Goal: Transaction & Acquisition: Obtain resource

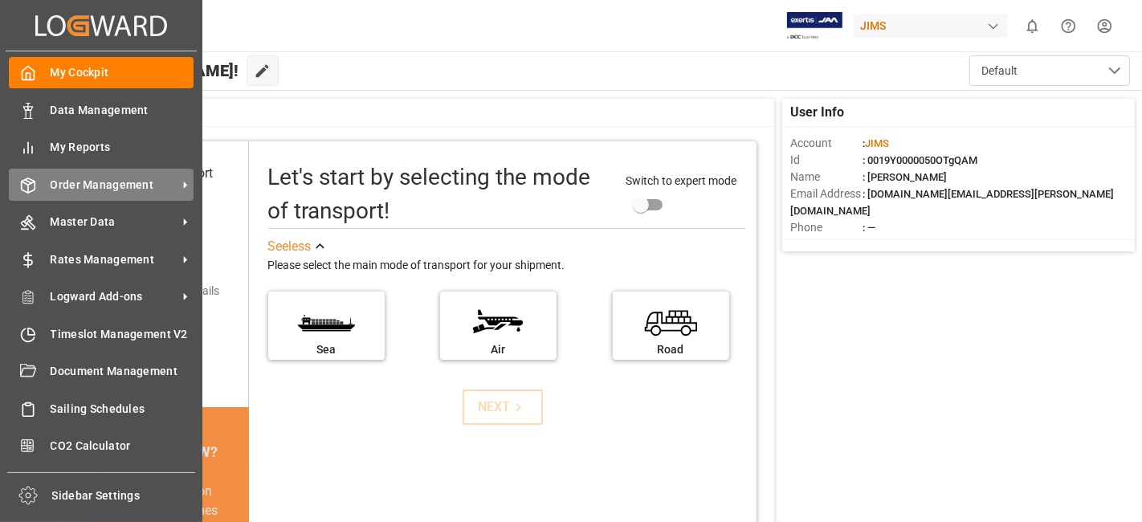
click at [95, 180] on span "Order Management" at bounding box center [114, 185] width 127 height 17
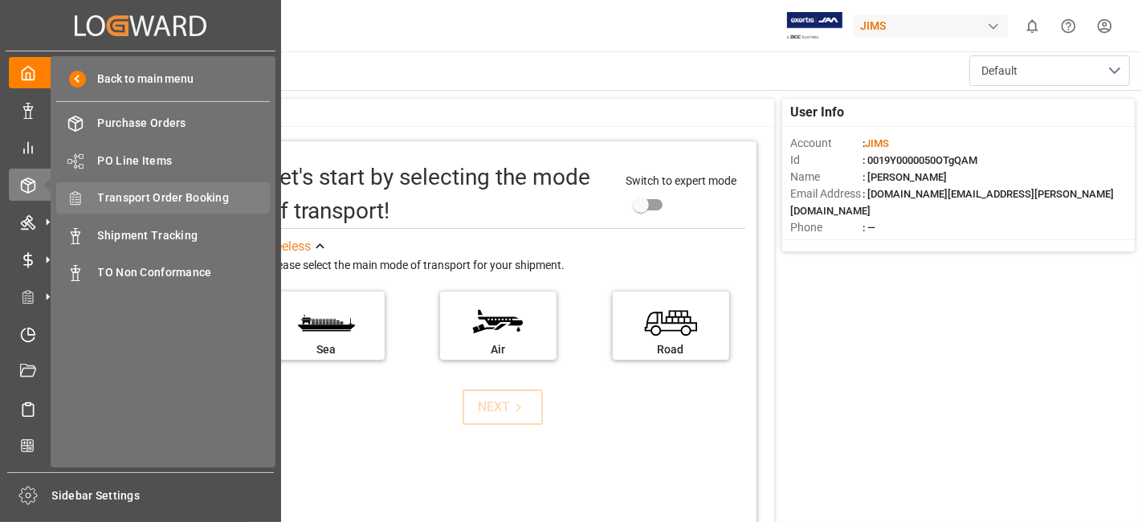
click at [194, 196] on span "Transport Order Booking" at bounding box center [184, 198] width 173 height 17
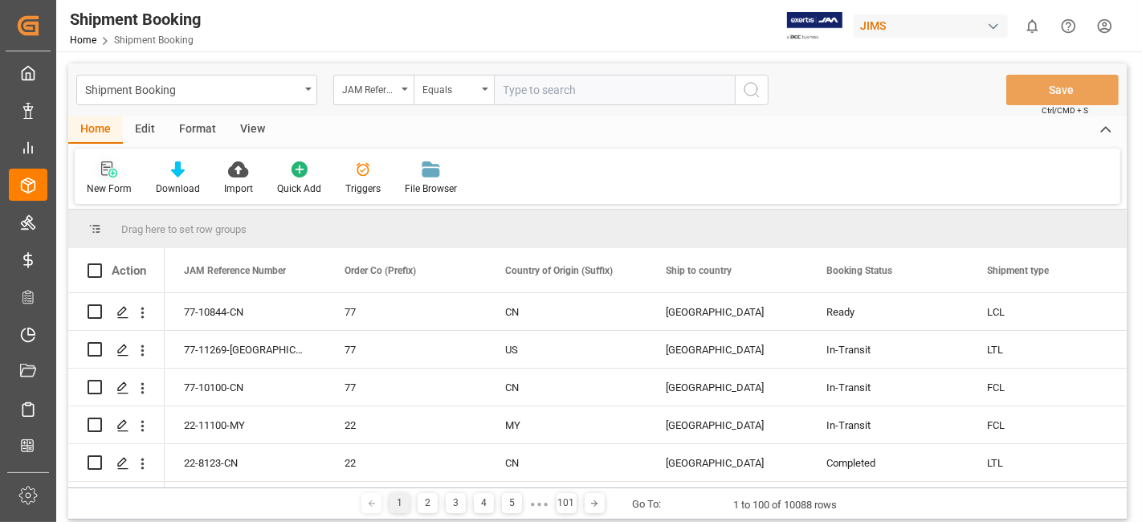
click at [105, 175] on icon at bounding box center [106, 168] width 11 height 14
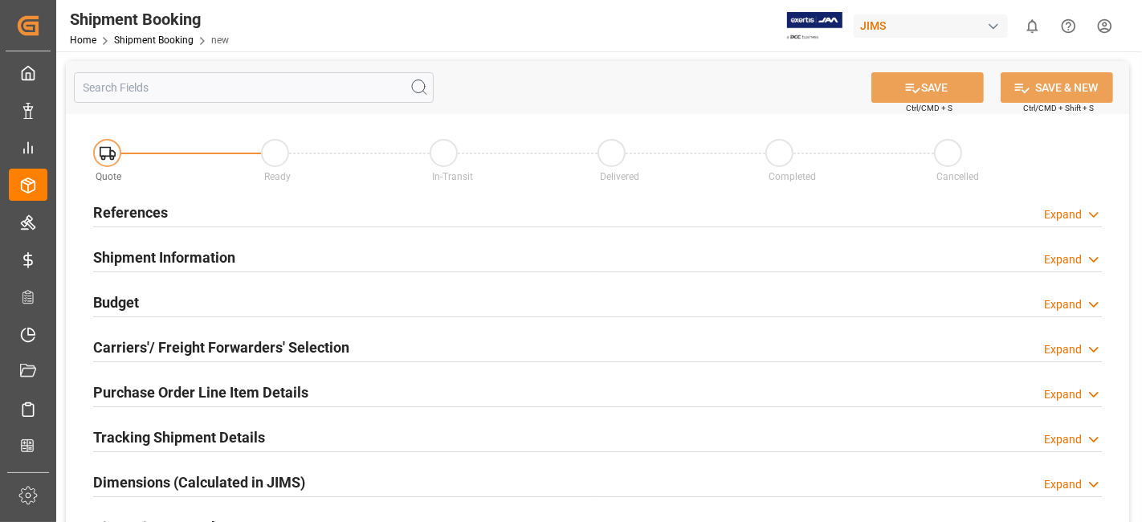
click at [316, 203] on div "References Expand" at bounding box center [597, 211] width 1009 height 31
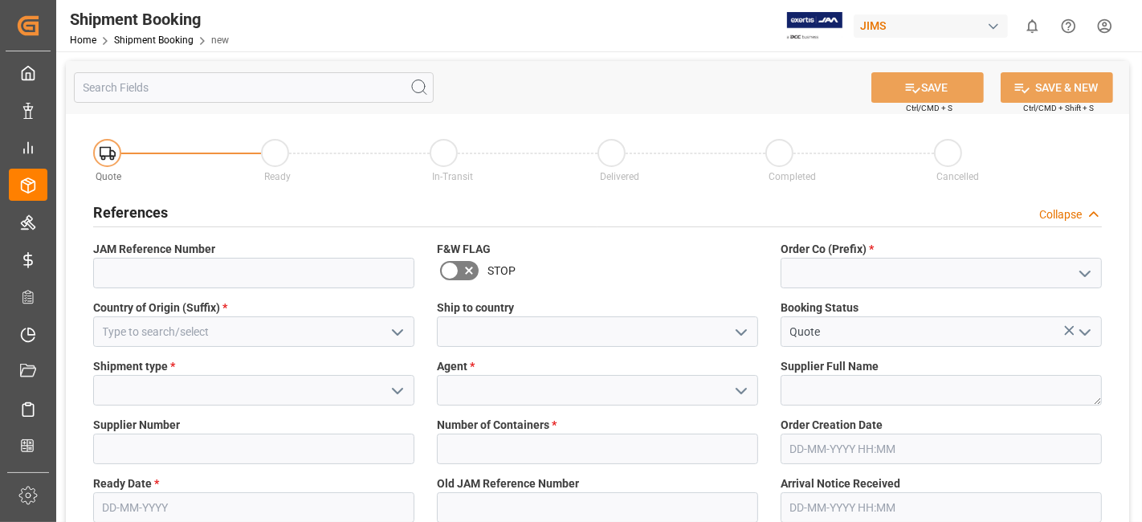
click at [1079, 271] on icon "open menu" at bounding box center [1084, 273] width 19 height 19
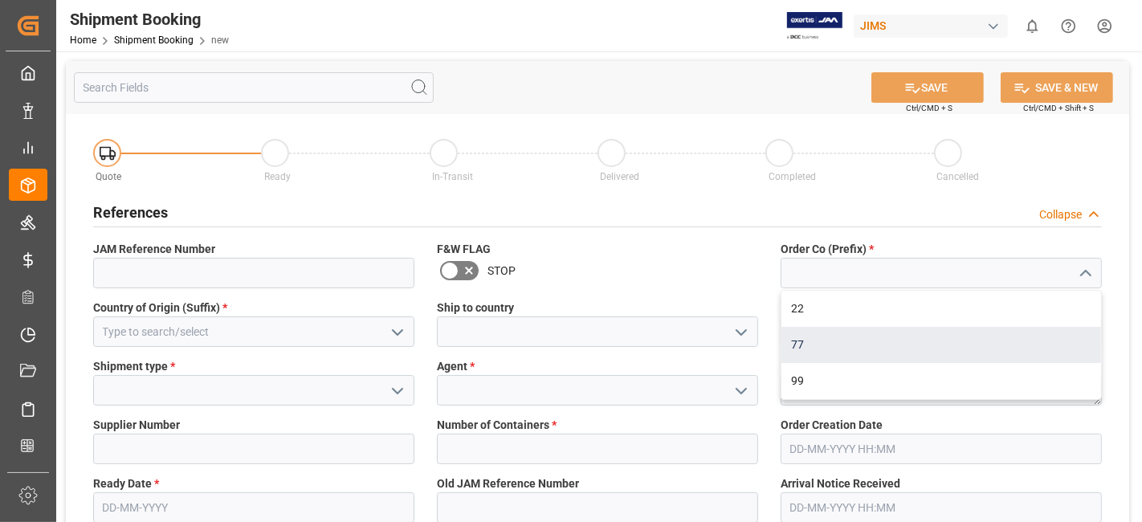
click at [976, 347] on div "77" at bounding box center [941, 345] width 320 height 36
type input "77"
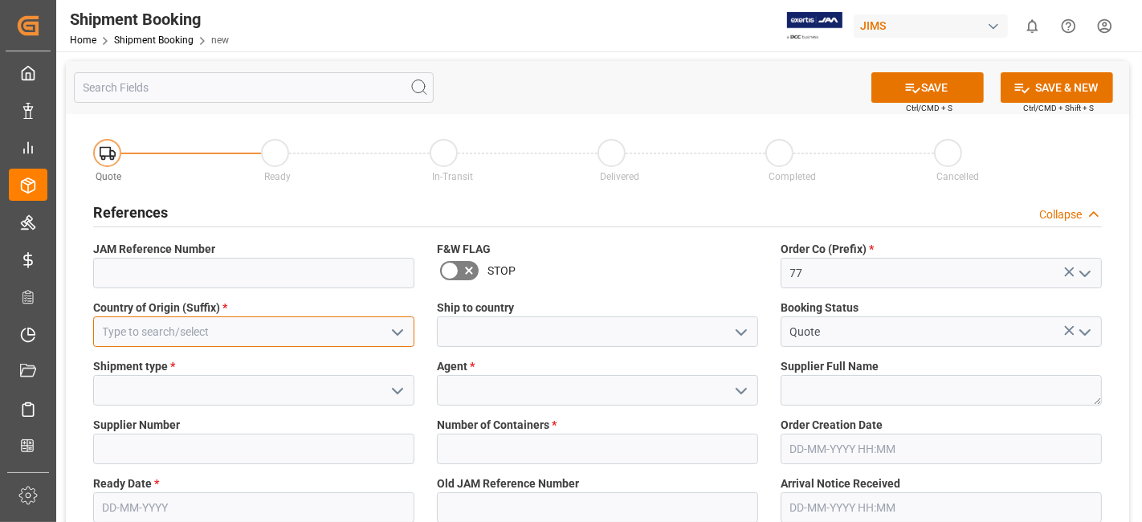
click at [339, 335] on input at bounding box center [253, 331] width 321 height 31
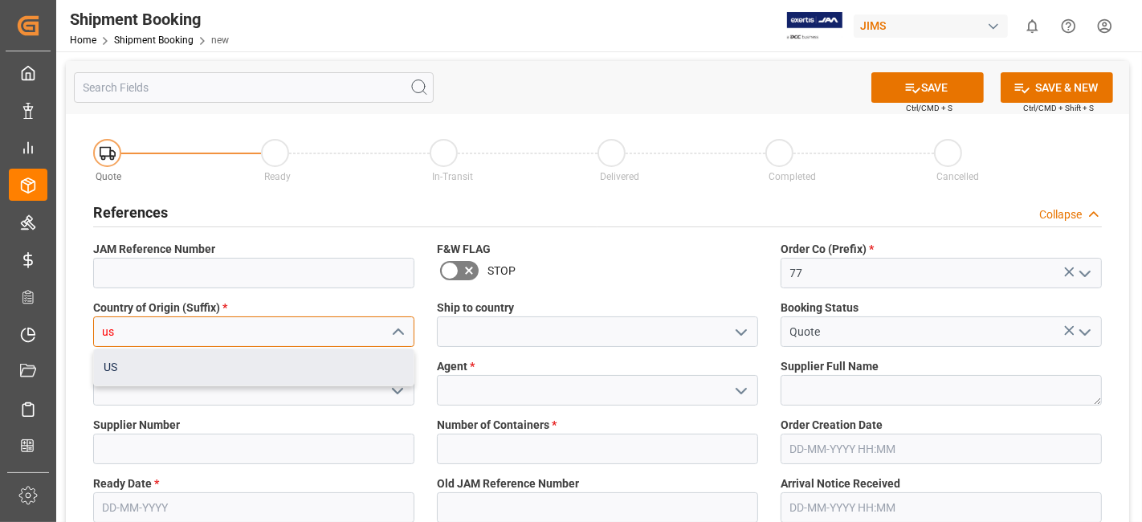
click at [321, 372] on div "US" at bounding box center [254, 367] width 320 height 36
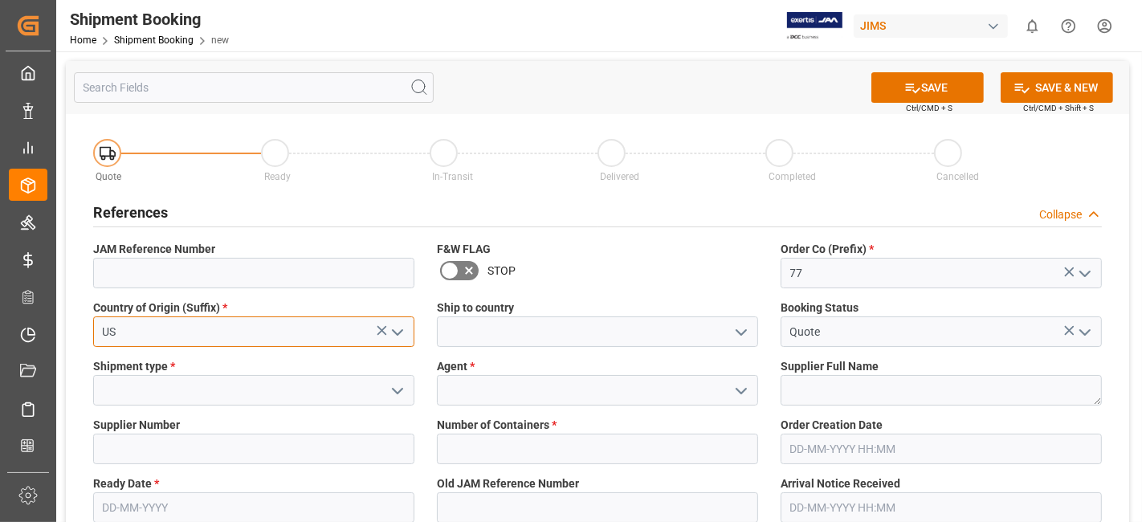
type input "US"
click at [743, 332] on polyline "open menu" at bounding box center [741, 332] width 10 height 5
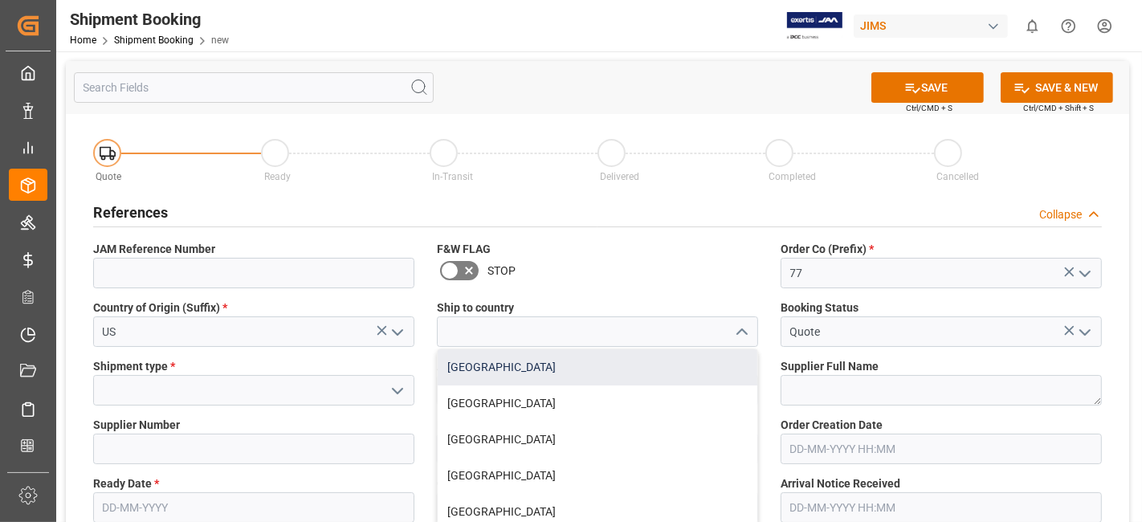
click at [708, 365] on div "[GEOGRAPHIC_DATA]" at bounding box center [598, 367] width 320 height 36
type input "[GEOGRAPHIC_DATA]"
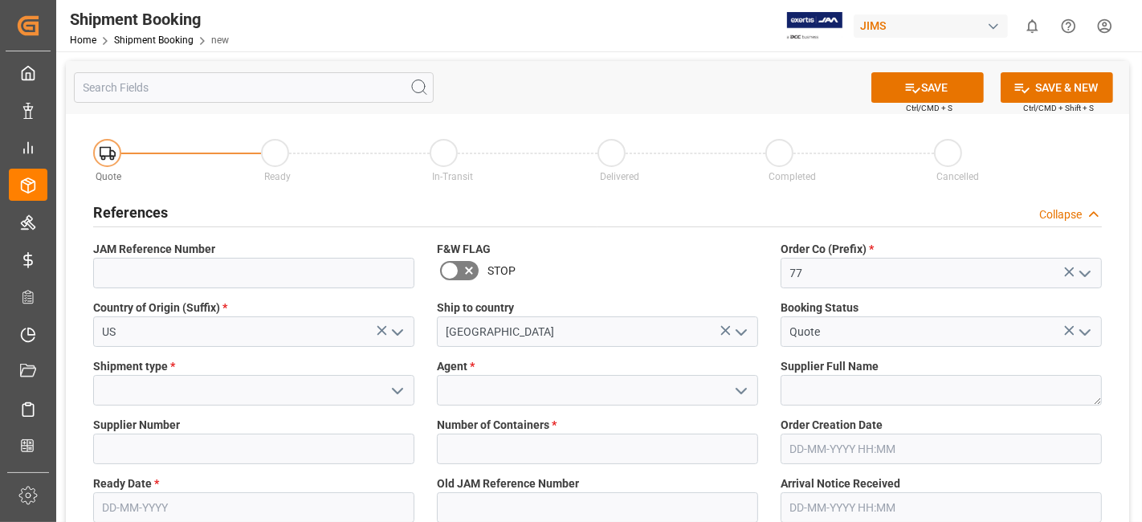
click at [405, 391] on icon "open menu" at bounding box center [397, 390] width 19 height 19
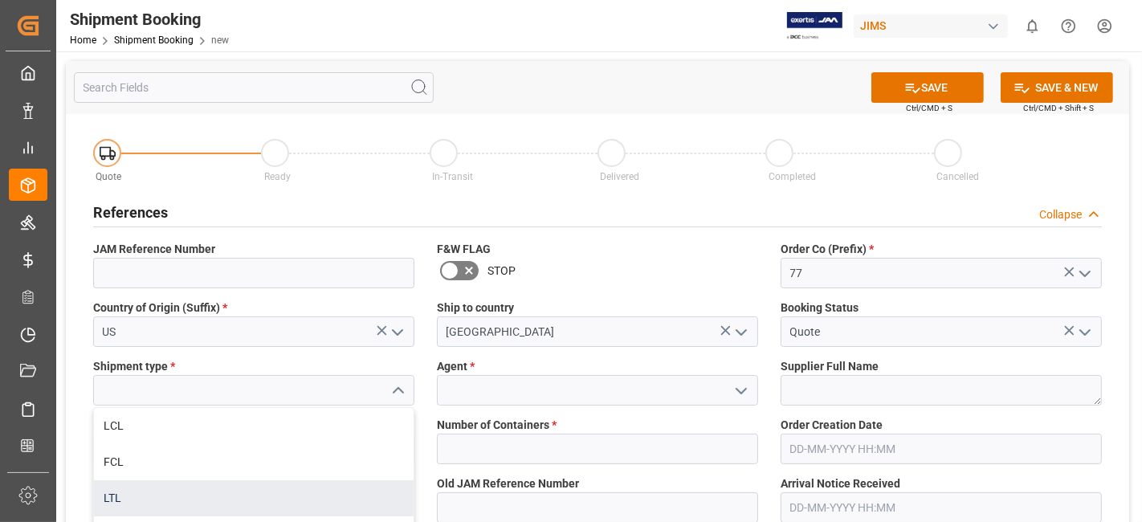
click at [319, 487] on div "LTL" at bounding box center [254, 498] width 320 height 36
type input "LTL"
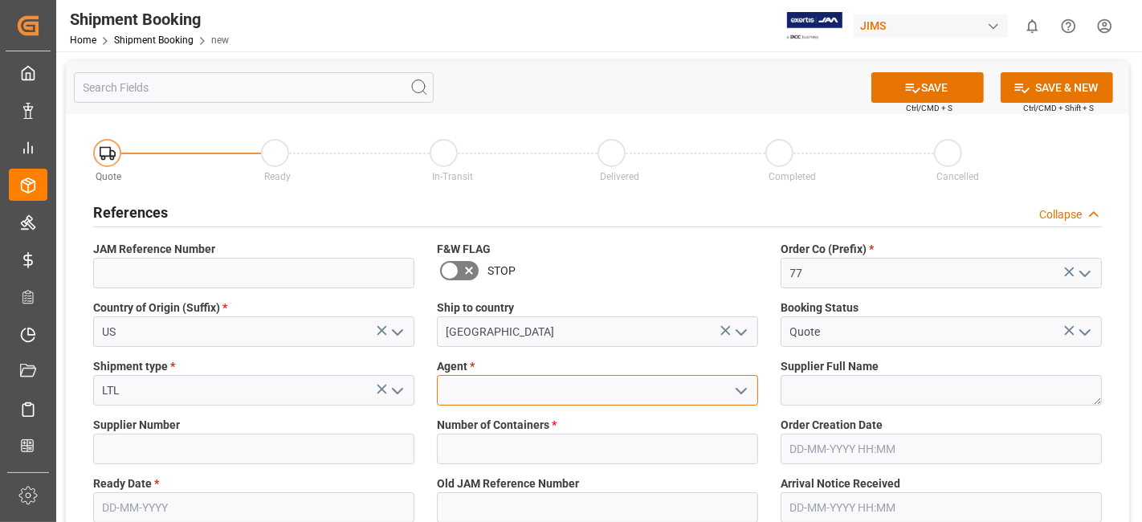
click at [490, 389] on input at bounding box center [597, 390] width 321 height 31
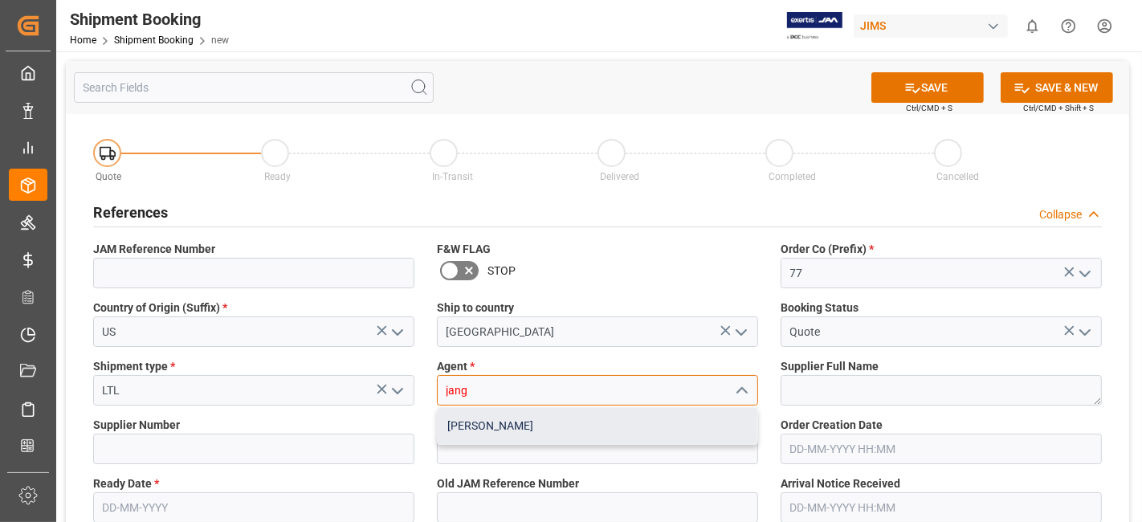
click at [513, 418] on div "[PERSON_NAME]" at bounding box center [598, 426] width 320 height 36
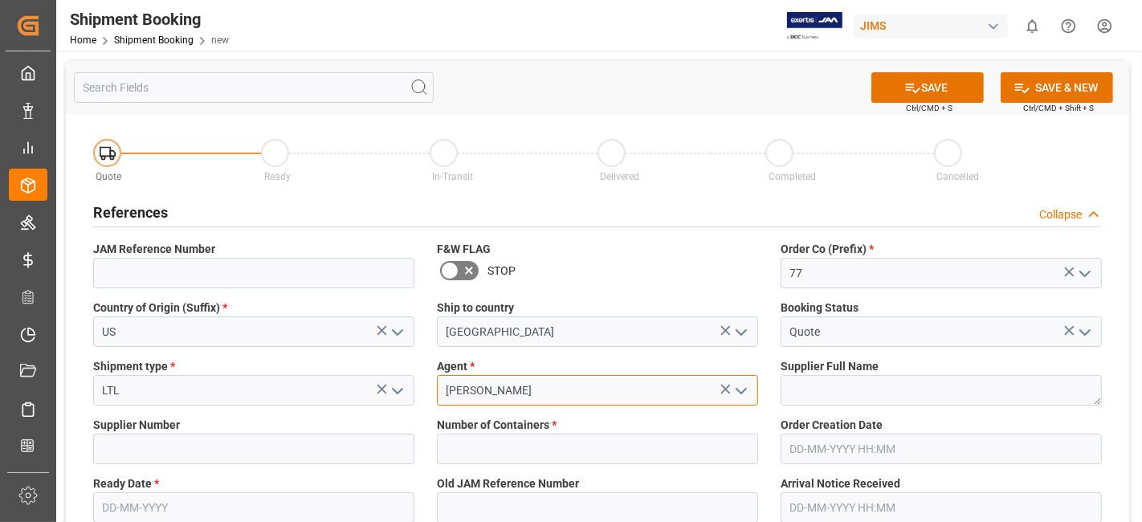
type input "[PERSON_NAME]"
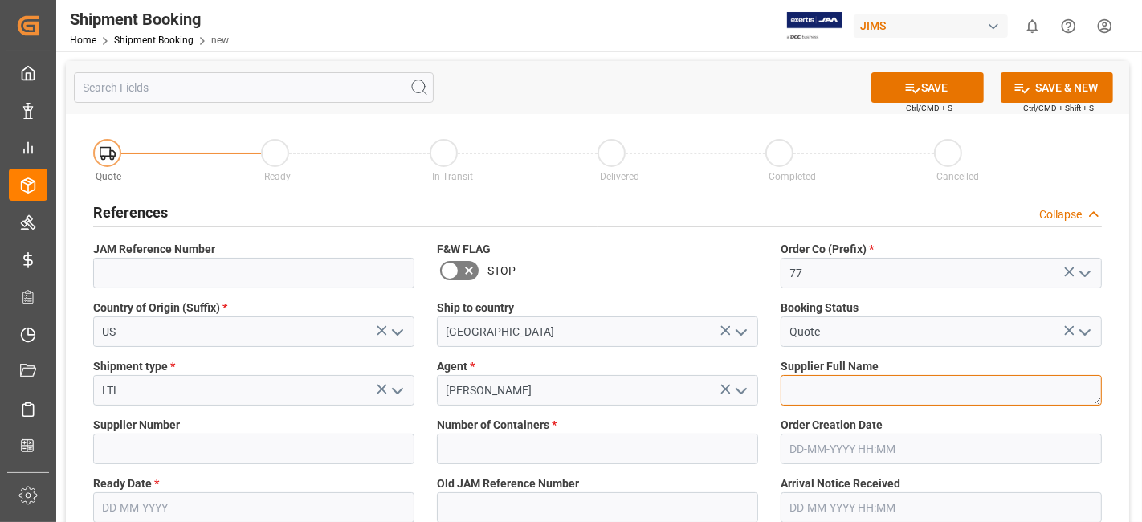
click at [868, 390] on textarea at bounding box center [941, 390] width 321 height 31
paste textarea "Warm Audio"
type textarea "Warm Audio"
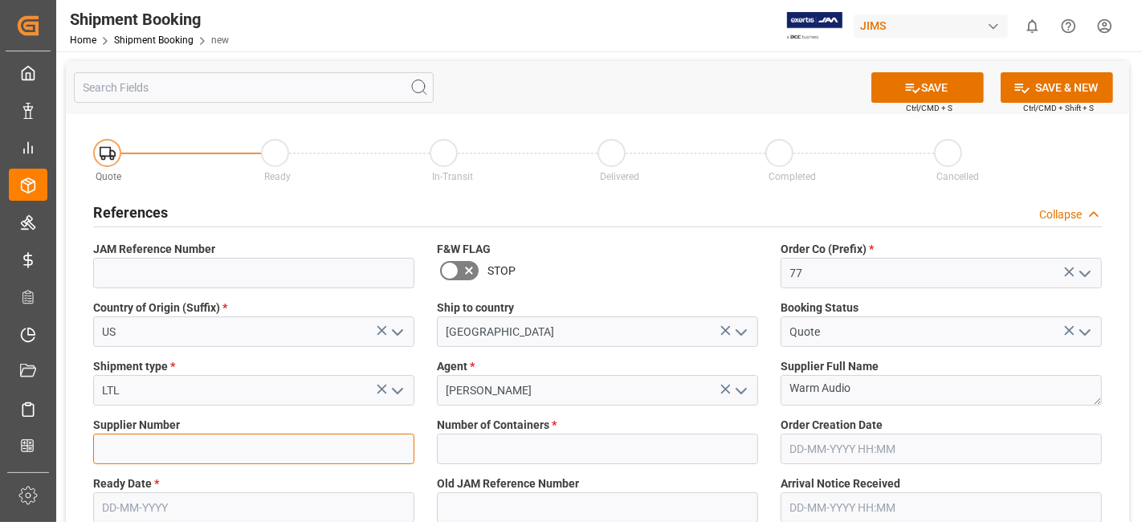
click at [162, 447] on input at bounding box center [253, 449] width 321 height 31
paste input "529486"
type input "529486"
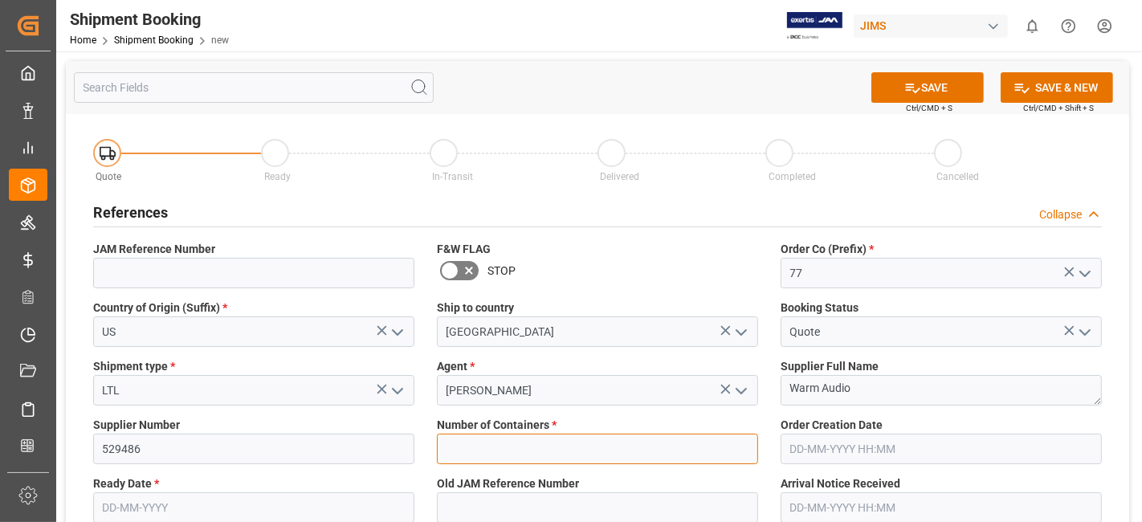
click at [557, 444] on input "text" at bounding box center [597, 449] width 321 height 31
type input "0"
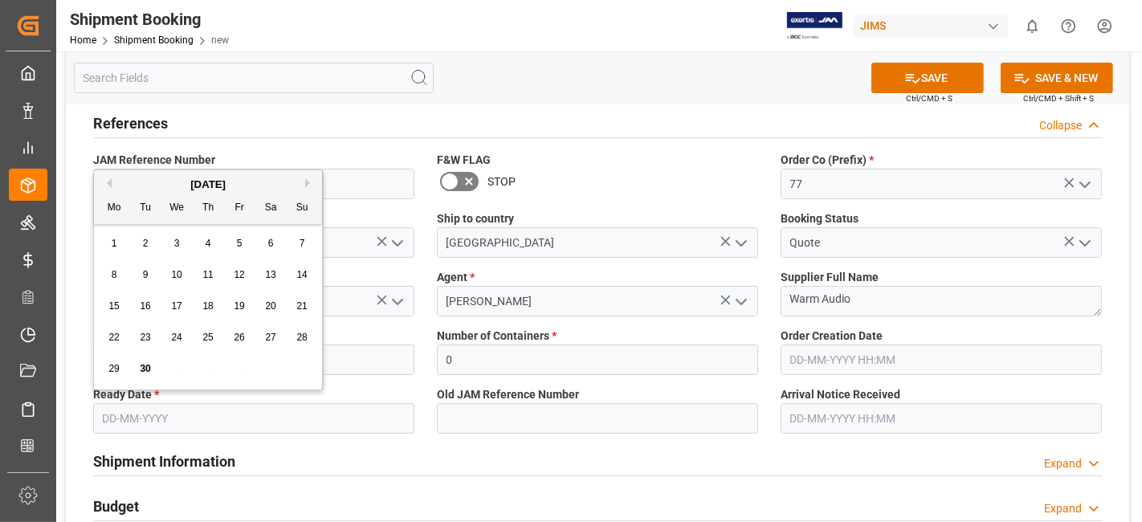
click at [215, 417] on input "text" at bounding box center [253, 418] width 321 height 31
click at [161, 317] on div "15 16 17 18 19 20 21" at bounding box center [208, 306] width 219 height 31
click at [151, 369] on div "30" at bounding box center [146, 369] width 20 height 19
type input "[DATE]"
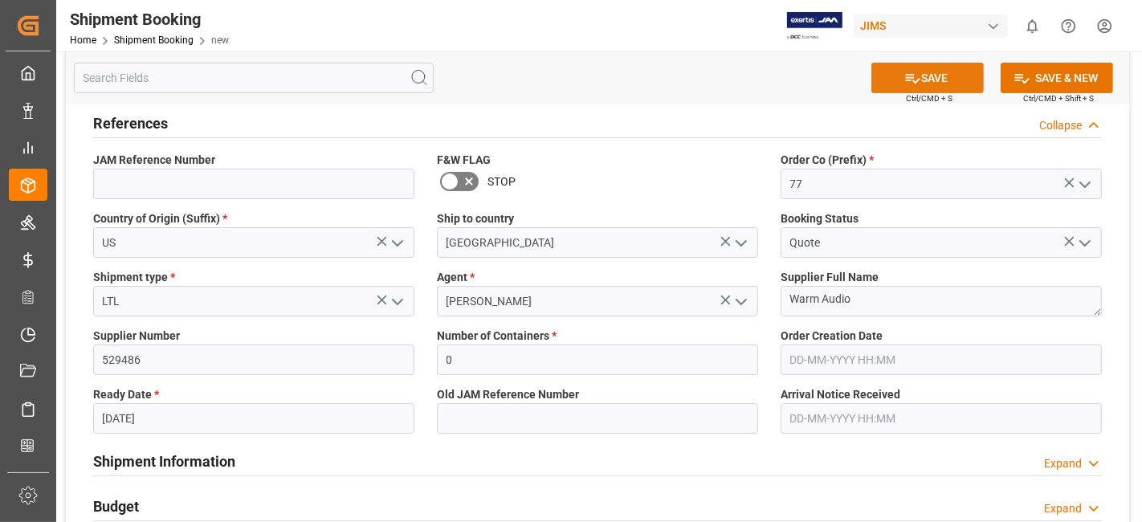
click at [925, 72] on button "SAVE" at bounding box center [927, 78] width 112 height 31
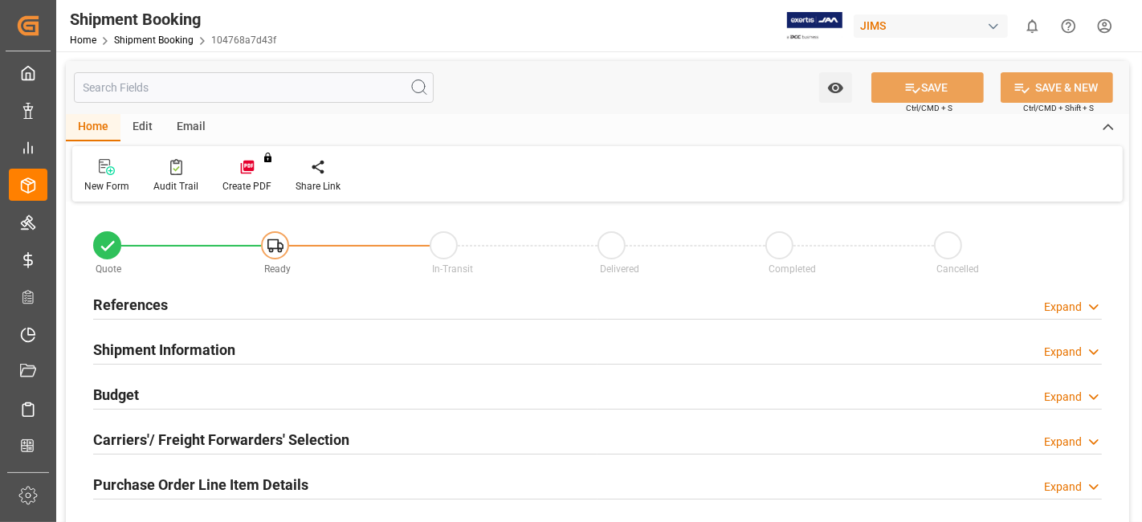
type input "0"
type input "[DATE]"
click at [162, 308] on h2 "References" at bounding box center [130, 305] width 75 height 22
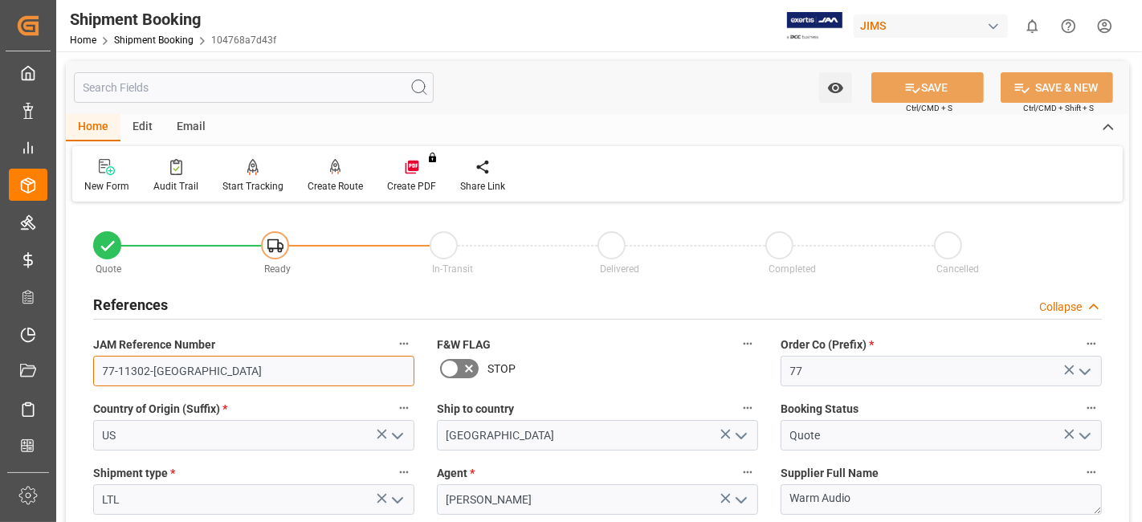
click at [130, 368] on input "77-11302-[GEOGRAPHIC_DATA]" at bounding box center [253, 371] width 321 height 31
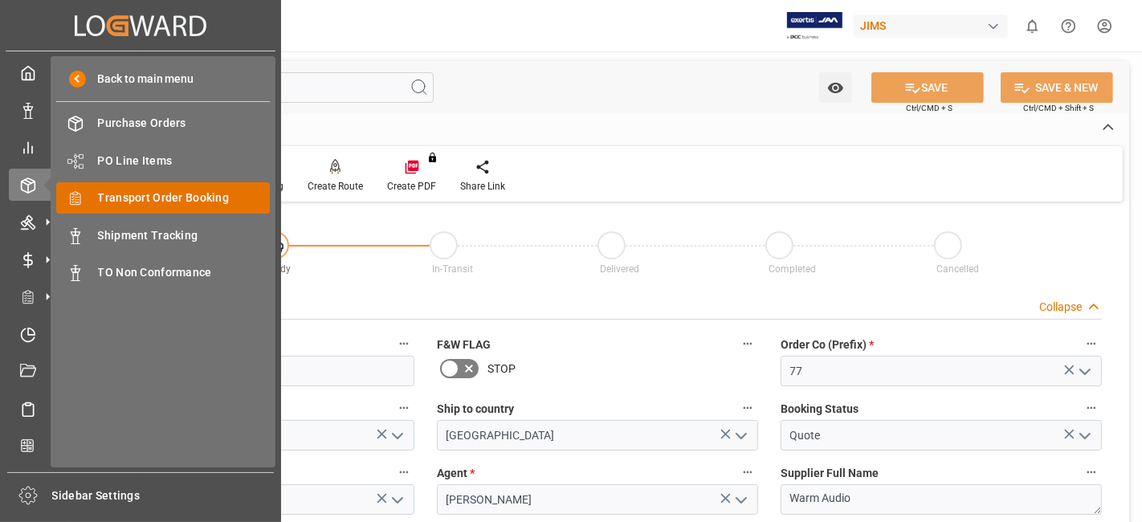
click at [167, 200] on span "Transport Order Booking" at bounding box center [184, 198] width 173 height 17
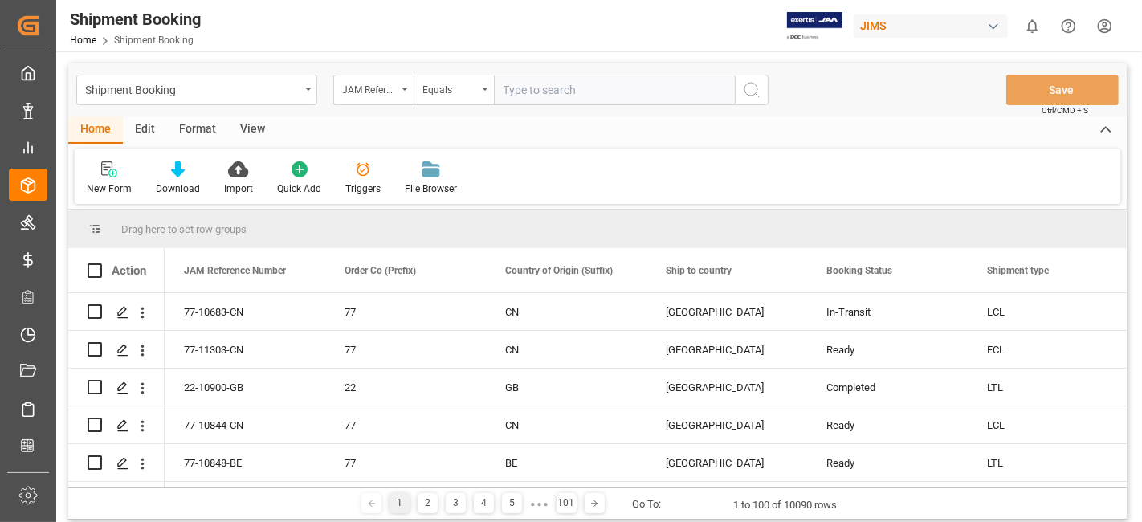
click at [524, 84] on input "text" at bounding box center [614, 90] width 241 height 31
type input "77-10008-CN"
click at [755, 90] on icon "search button" at bounding box center [751, 89] width 19 height 19
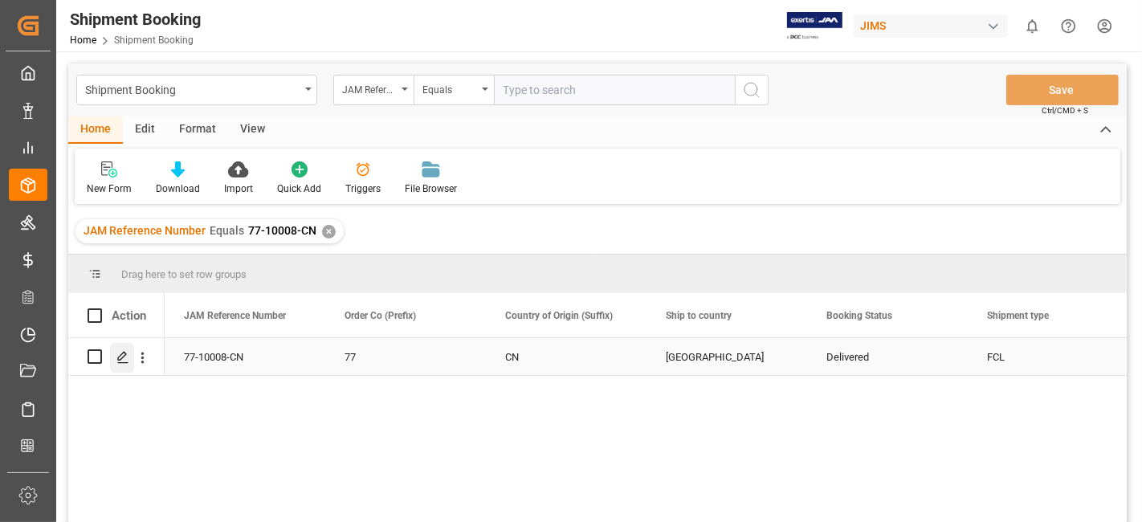
click at [122, 362] on line "Press SPACE to select this row." at bounding box center [123, 362] width 10 height 0
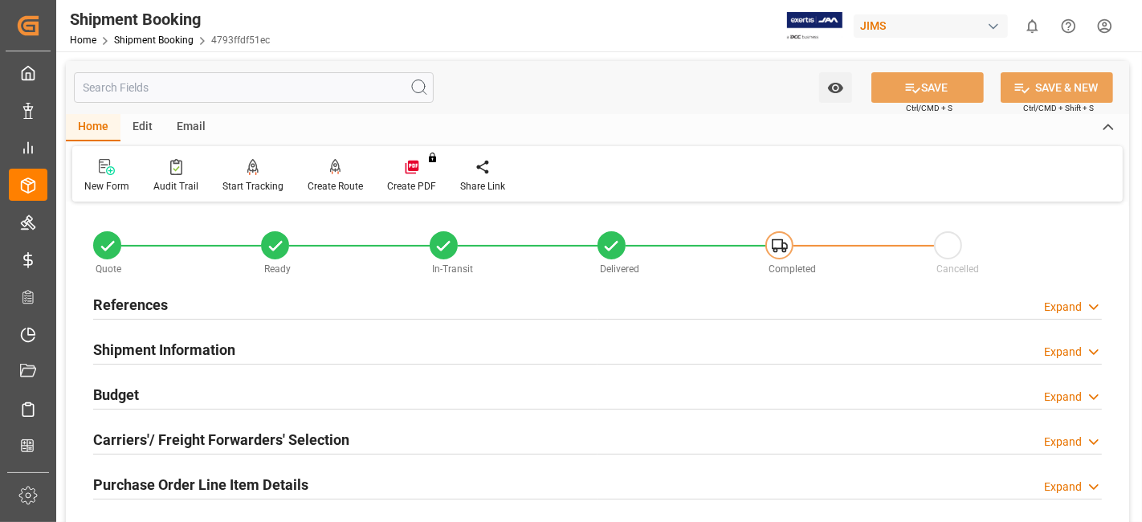
click at [413, 463] on div "Purchase Order Line Item Details Expand" at bounding box center [597, 485] width 1031 height 45
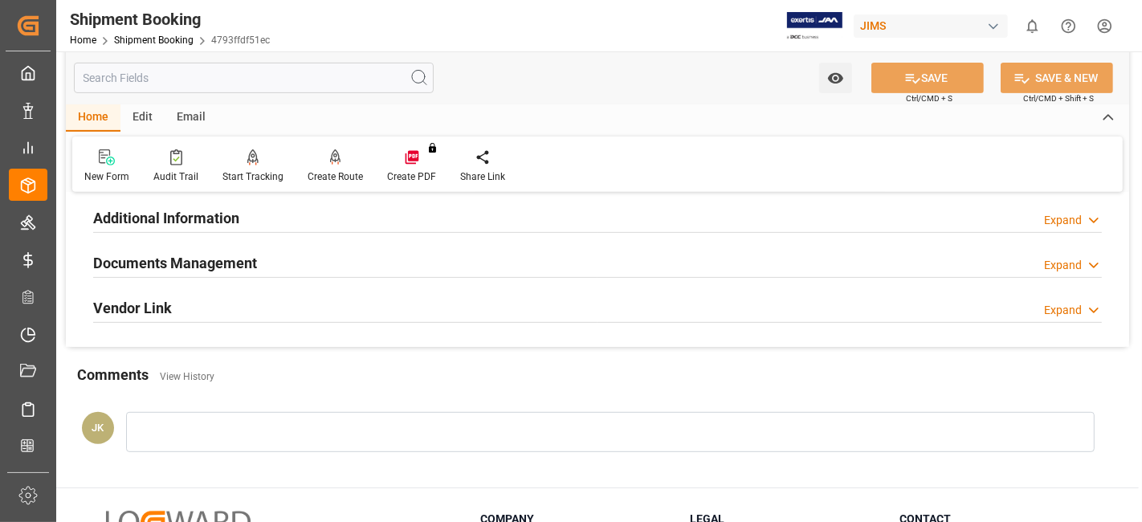
scroll to position [535, 0]
click at [186, 254] on h2 "Documents Management" at bounding box center [175, 265] width 164 height 22
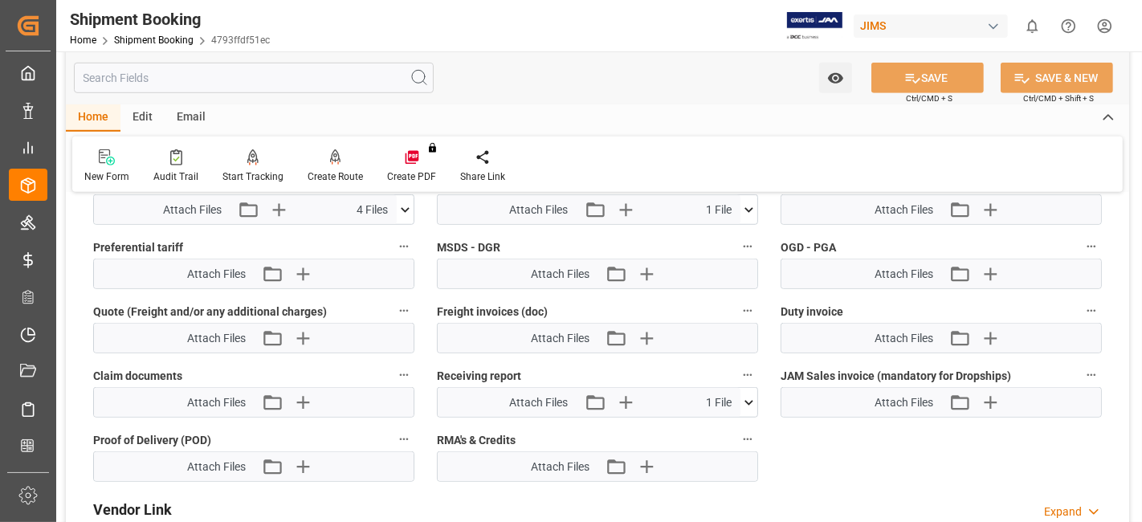
scroll to position [964, 0]
click at [624, 402] on icon "button" at bounding box center [625, 402] width 26 height 26
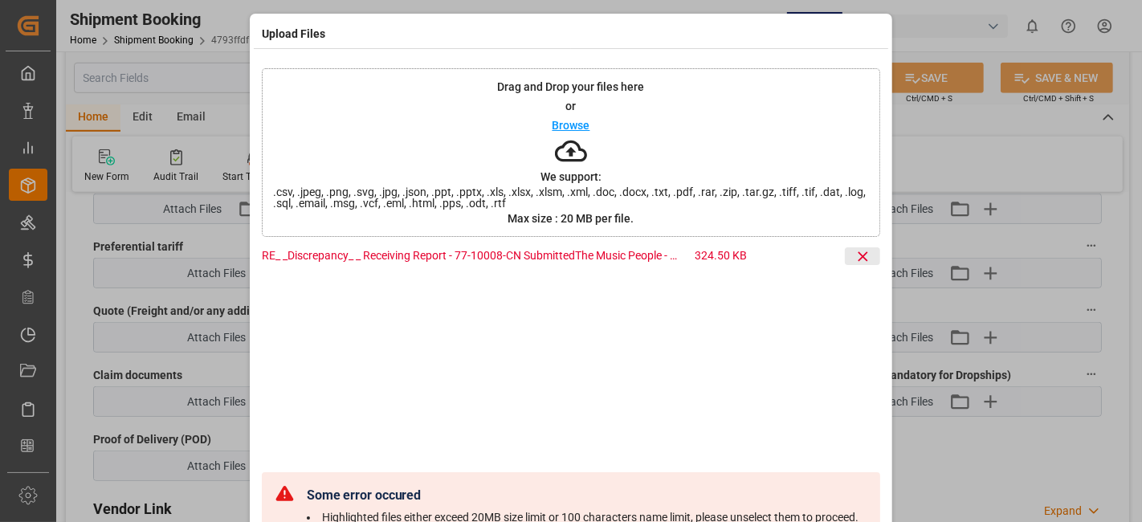
click at [868, 261] on button at bounding box center [862, 256] width 35 height 18
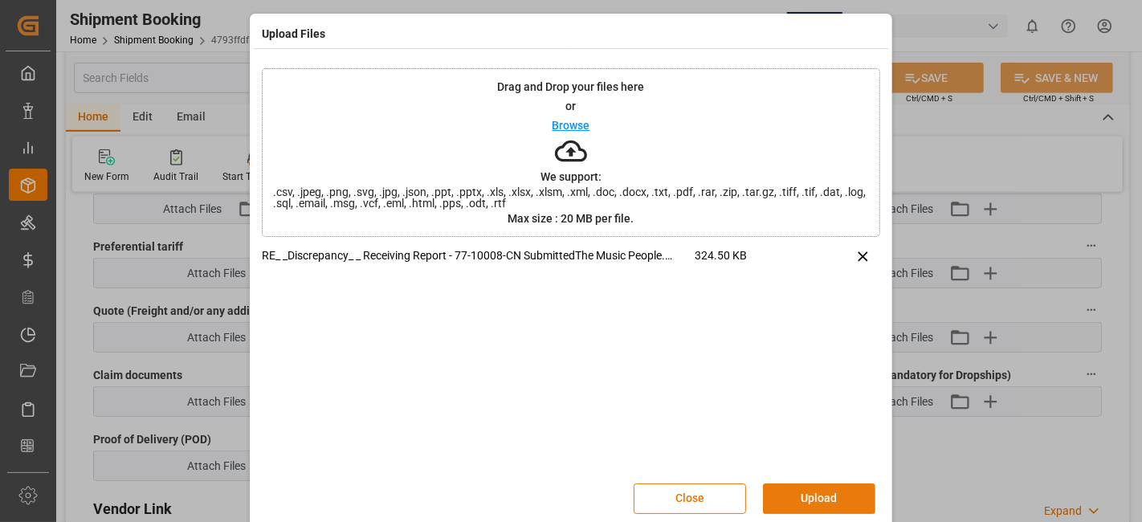
click at [814, 492] on button "Upload" at bounding box center [819, 498] width 112 height 31
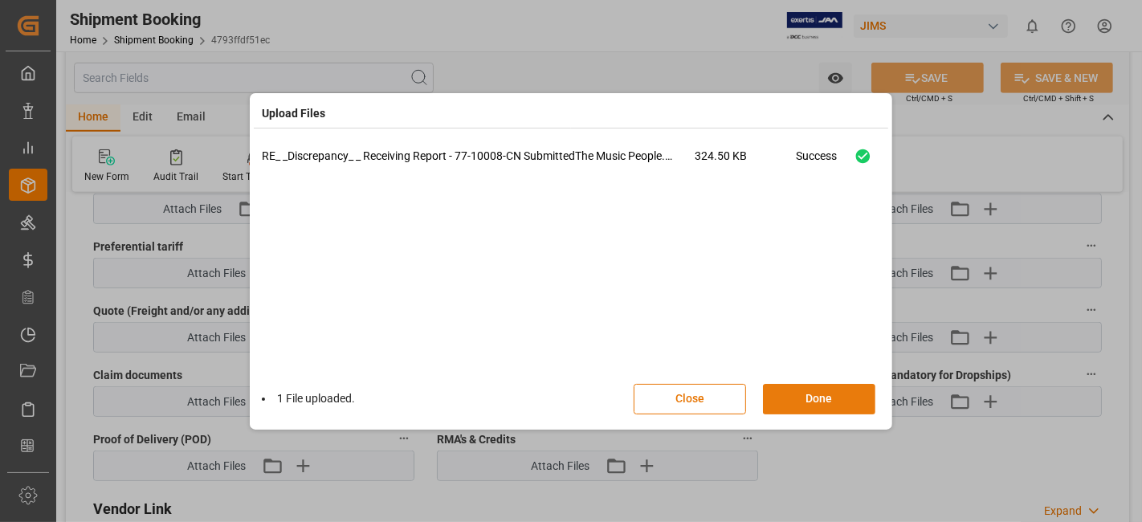
click at [803, 400] on button "Done" at bounding box center [819, 399] width 112 height 31
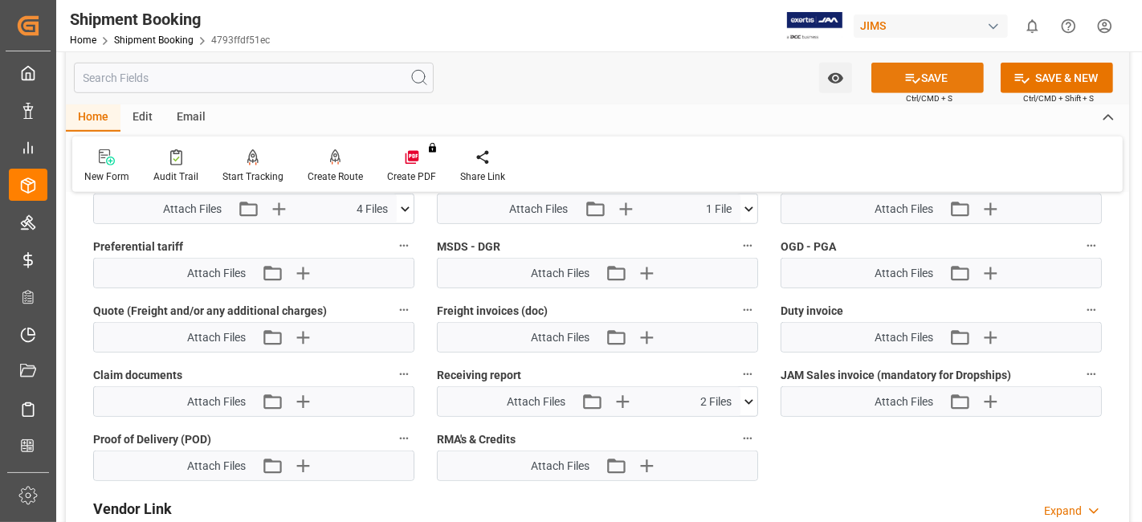
click at [901, 76] on button "SAVE" at bounding box center [927, 78] width 112 height 31
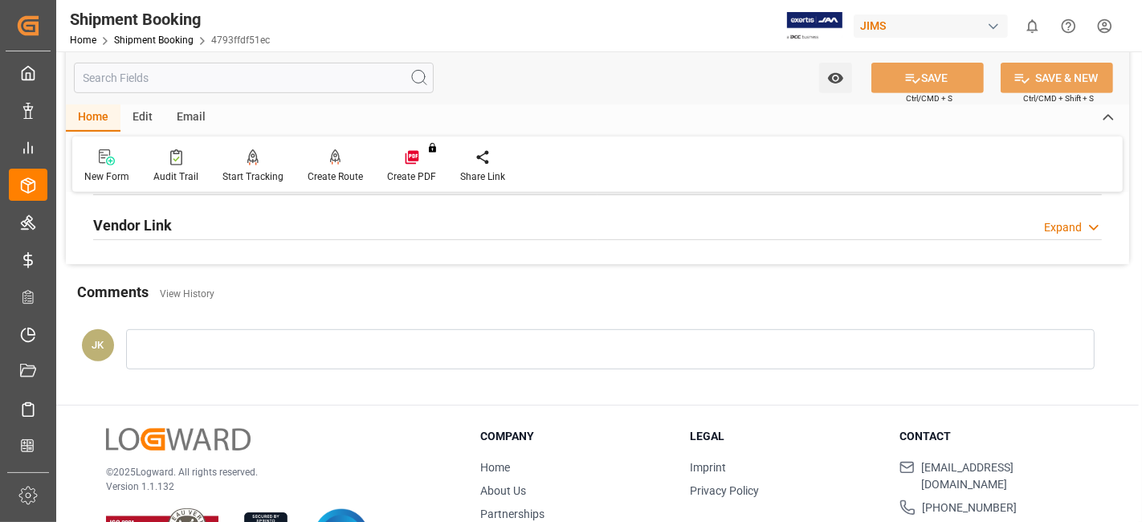
scroll to position [591, 0]
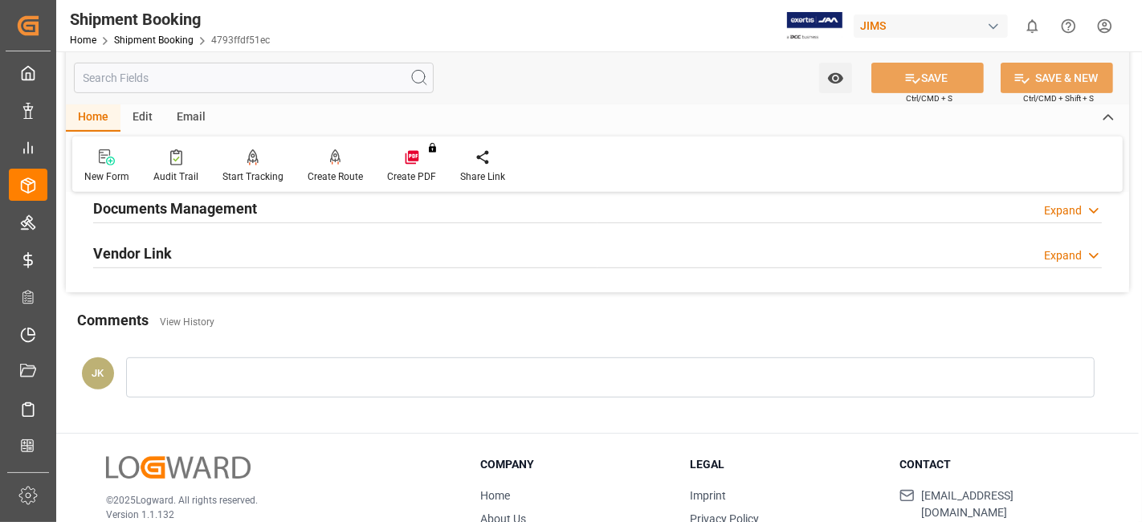
click at [590, 480] on div "Company Home About Us Partnerships Get in Touch" at bounding box center [575, 528] width 190 height 145
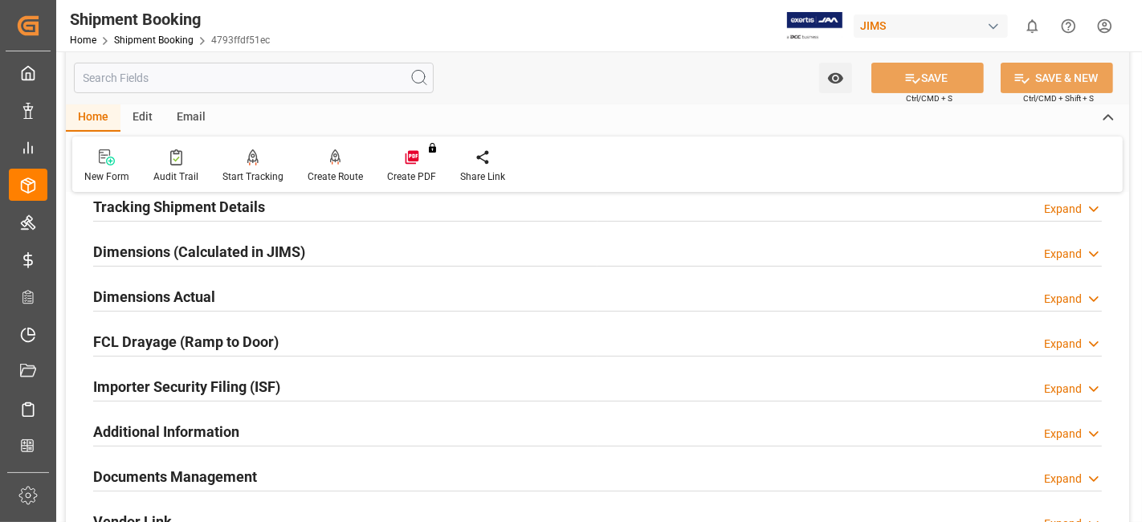
scroll to position [502, 0]
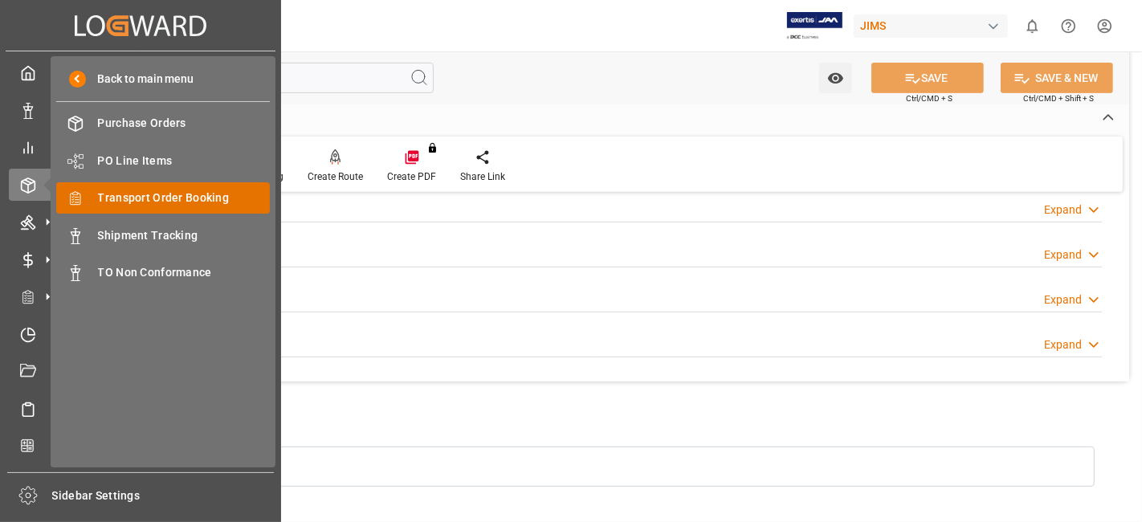
click at [192, 198] on span "Transport Order Booking" at bounding box center [184, 198] width 173 height 17
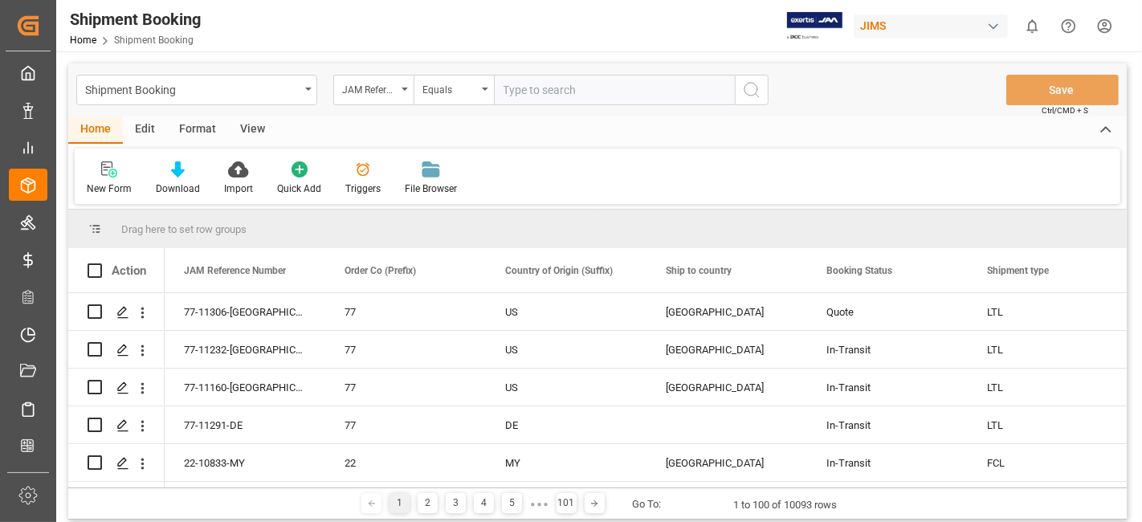
click at [548, 95] on input "text" at bounding box center [614, 90] width 241 height 31
paste input "77-10842-CN"
type input "77-10842-CN"
click at [753, 100] on button "search button" at bounding box center [752, 90] width 34 height 31
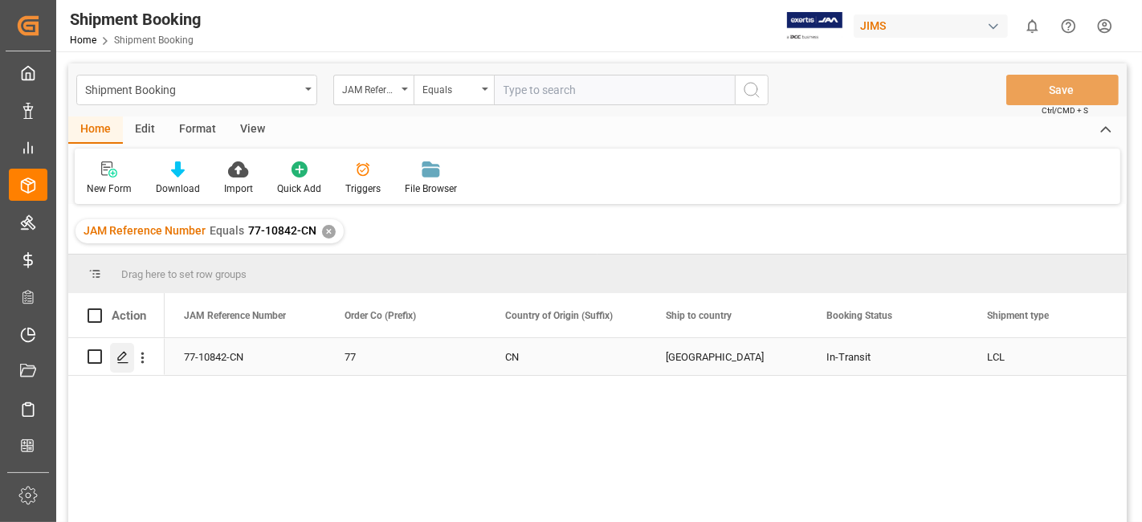
click at [124, 357] on icon "Press SPACE to select this row." at bounding box center [122, 357] width 13 height 13
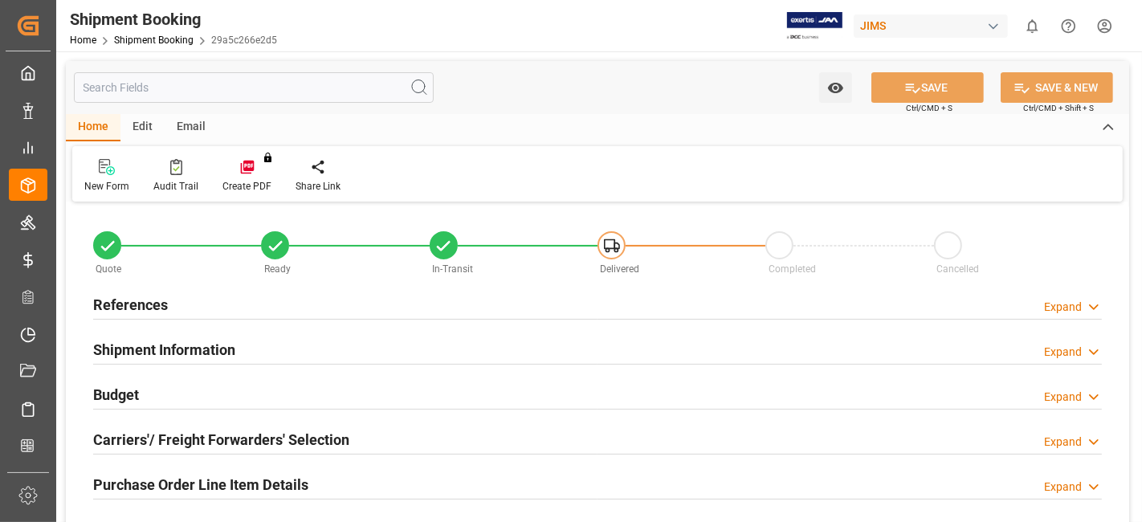
type input "0"
type input "[DATE]"
click at [166, 296] on h2 "References" at bounding box center [130, 305] width 75 height 22
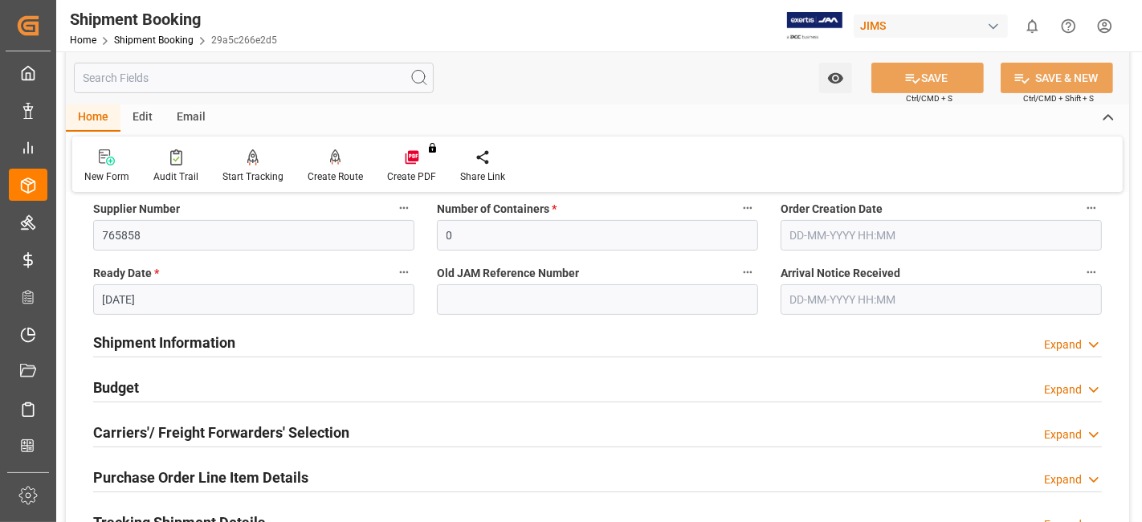
scroll to position [357, 0]
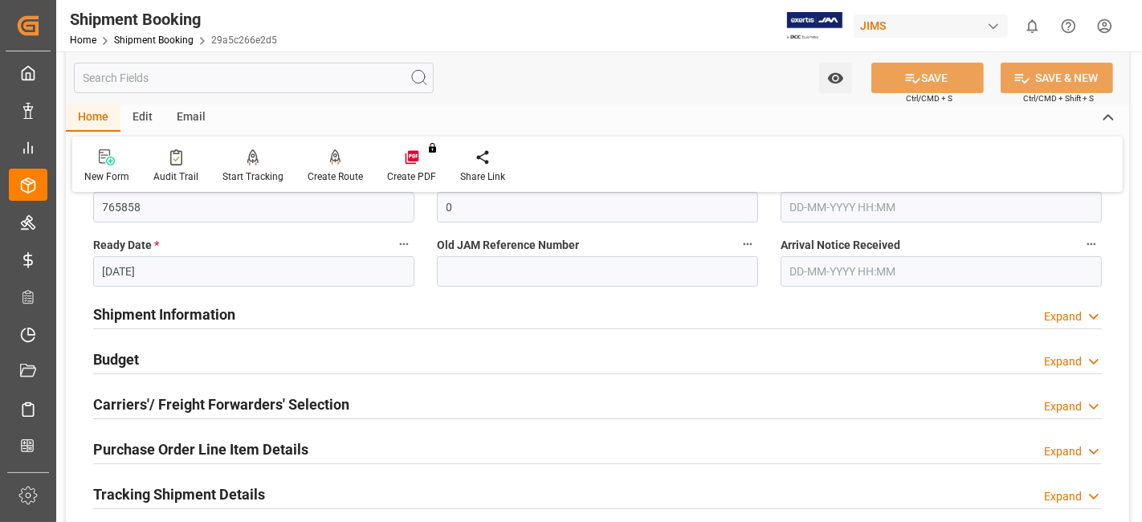
click at [177, 351] on div "Budget Expand" at bounding box center [597, 358] width 1009 height 31
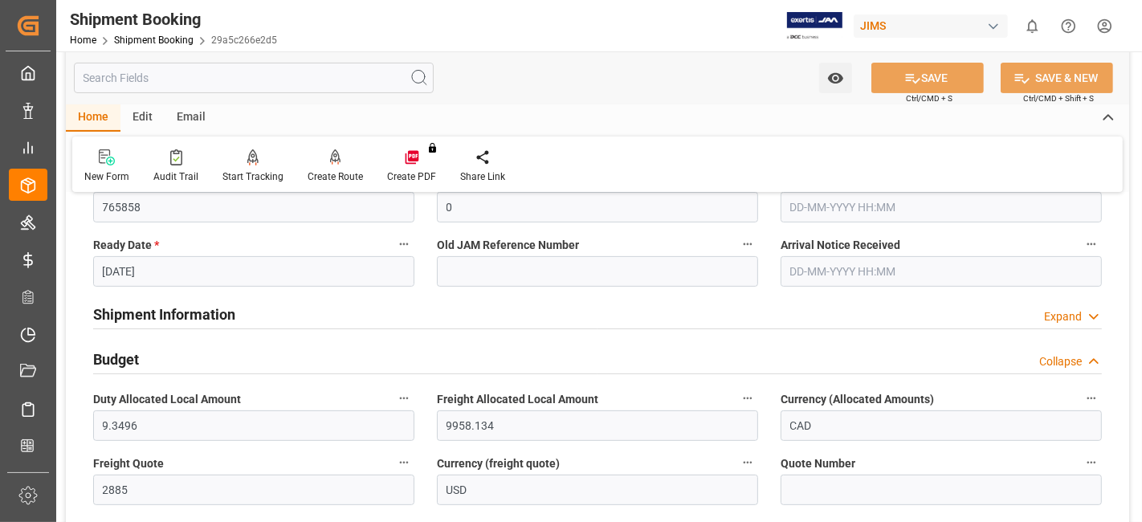
click at [177, 351] on div "Budget Collapse" at bounding box center [597, 358] width 1009 height 31
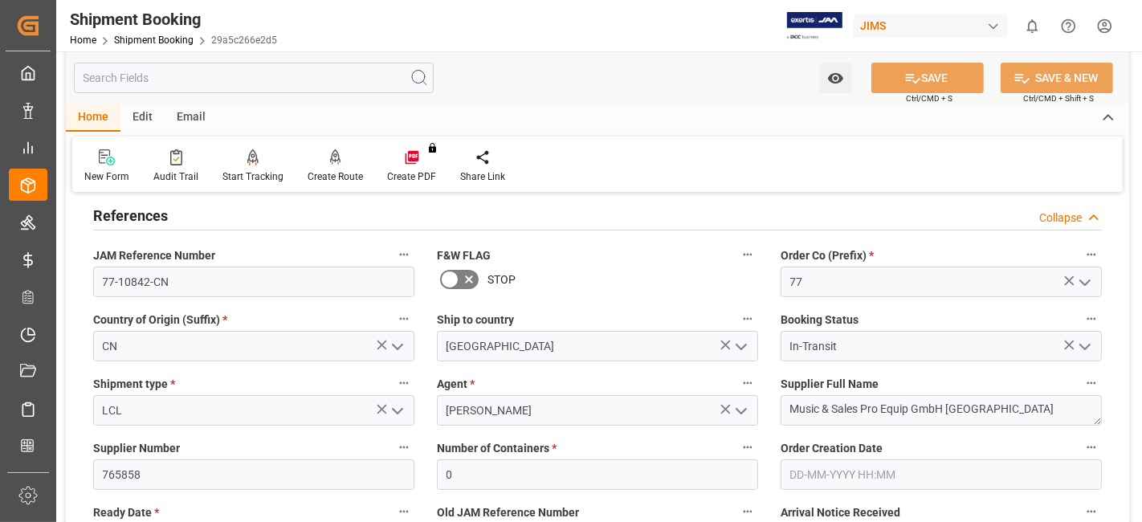
scroll to position [0, 0]
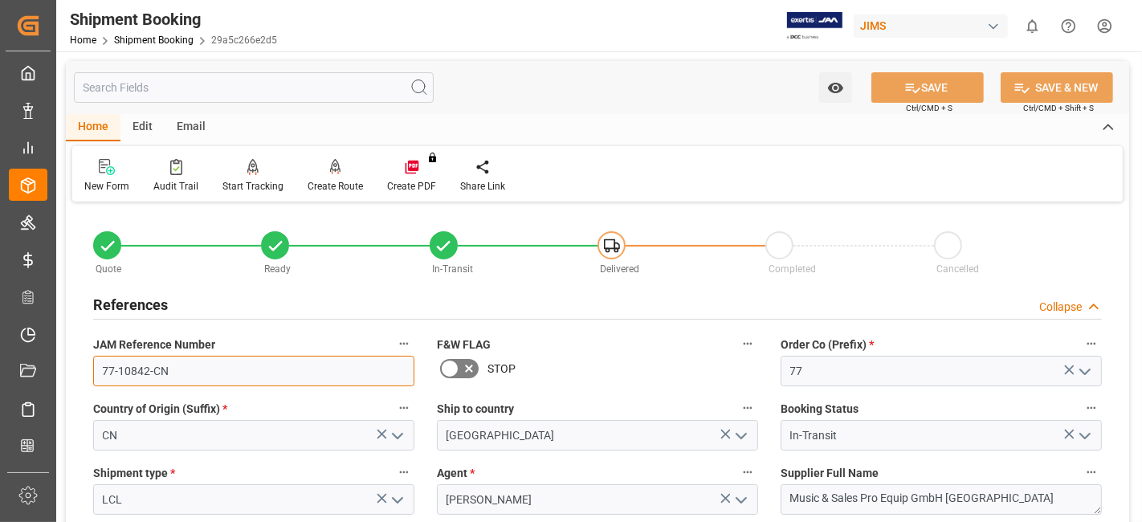
drag, startPoint x: 171, startPoint y: 372, endPoint x: 90, endPoint y: 379, distance: 81.4
click at [90, 379] on div "JAM Reference Number 77-10842-CN" at bounding box center [254, 360] width 344 height 64
click at [153, 307] on h2 "References" at bounding box center [130, 305] width 75 height 22
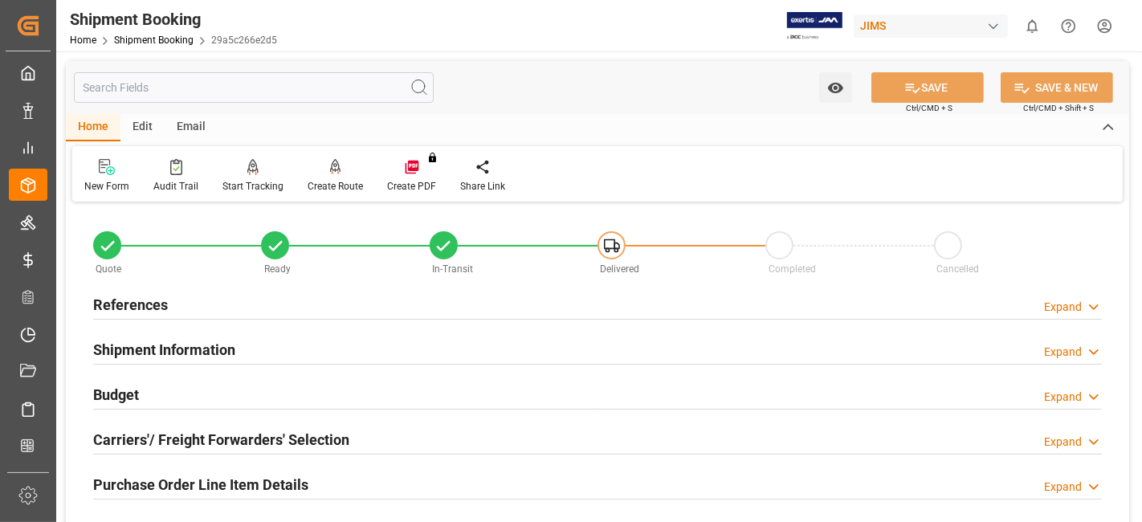
click at [231, 349] on h2 "Shipment Information" at bounding box center [164, 350] width 142 height 22
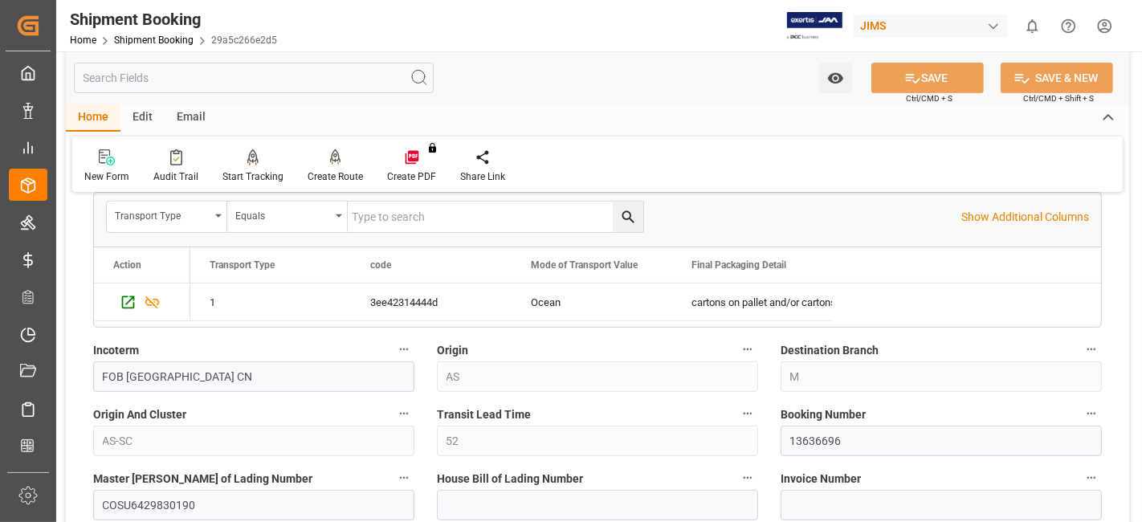
scroll to position [500, 0]
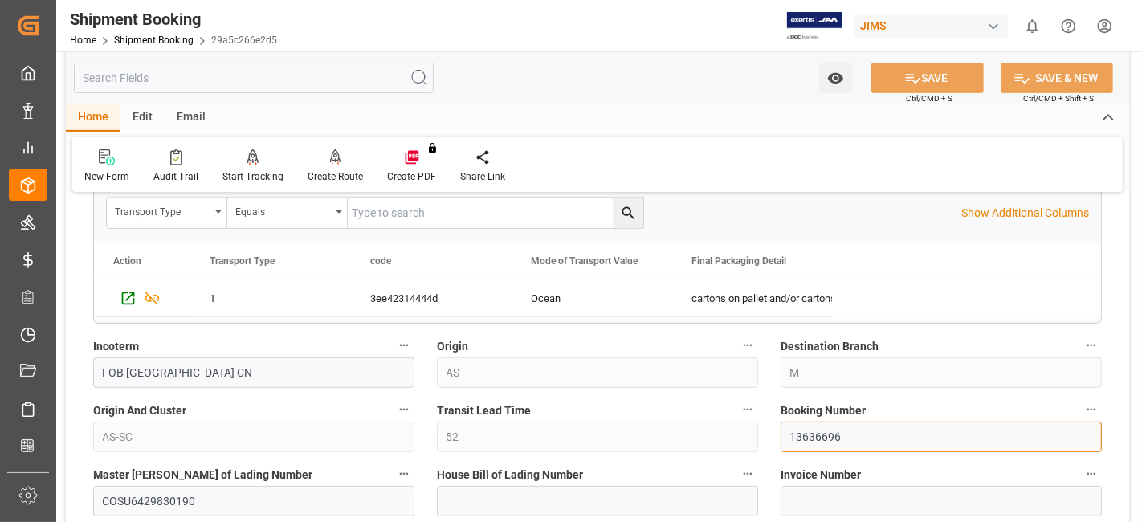
click at [826, 443] on input "13636696" at bounding box center [941, 437] width 321 height 31
click at [825, 443] on input "13636696" at bounding box center [941, 437] width 321 height 31
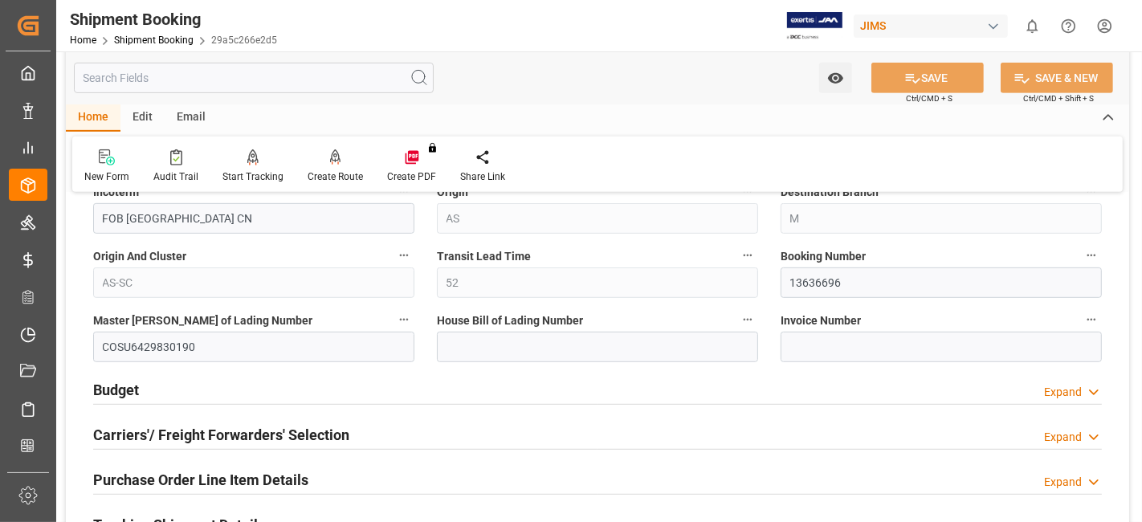
scroll to position [678, 0]
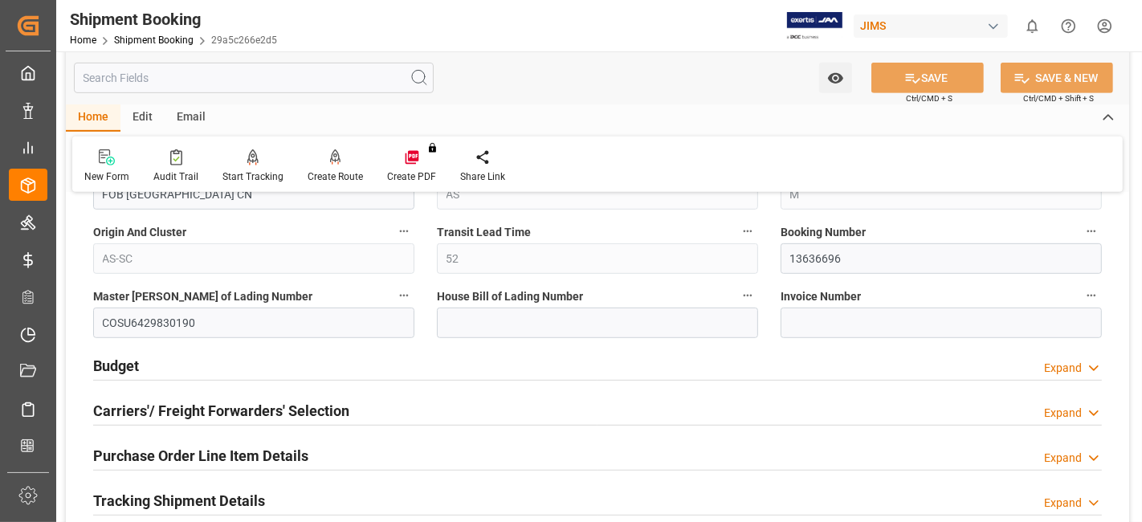
click at [254, 492] on h2 "Tracking Shipment Details" at bounding box center [179, 501] width 172 height 22
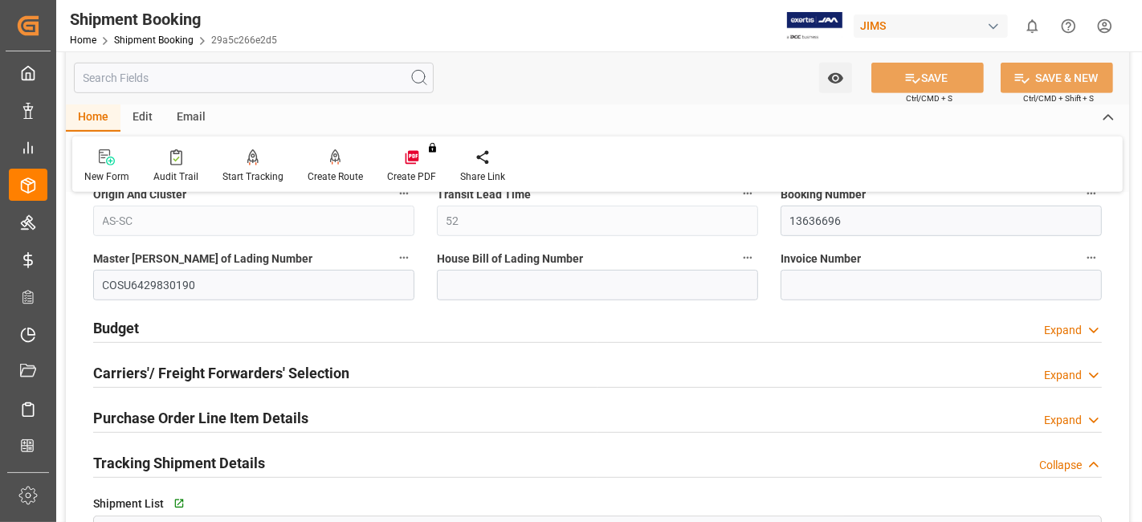
scroll to position [749, 0]
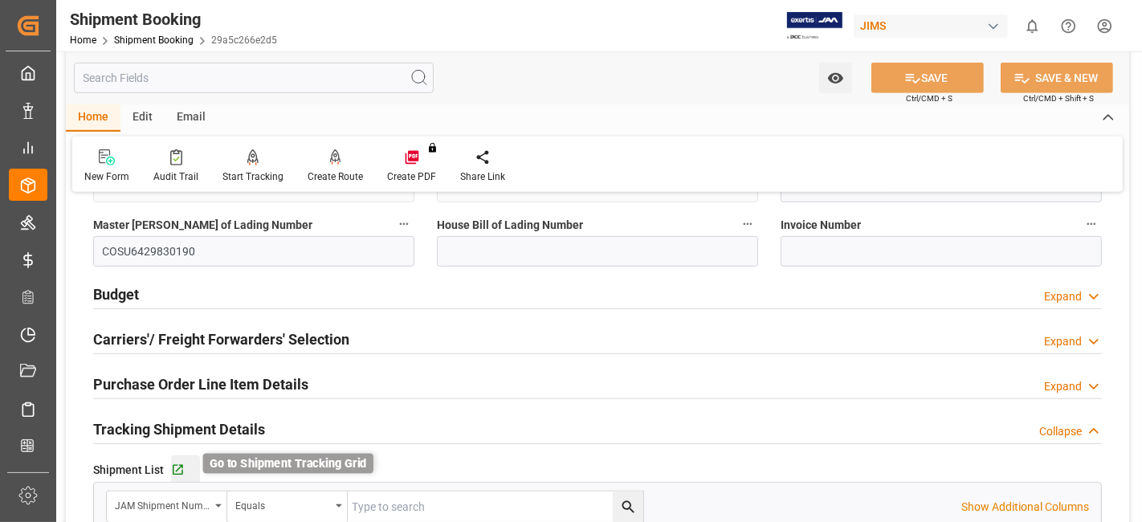
click at [172, 467] on icon "button" at bounding box center [178, 470] width 14 height 14
click at [319, 414] on div "Tracking Shipment Details Collapse" at bounding box center [597, 428] width 1009 height 31
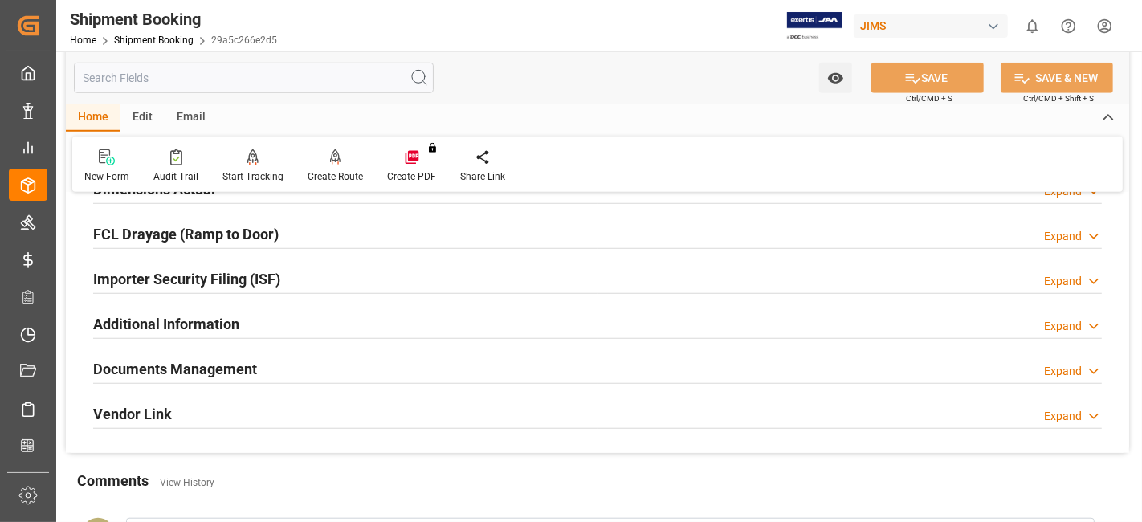
scroll to position [1094, 0]
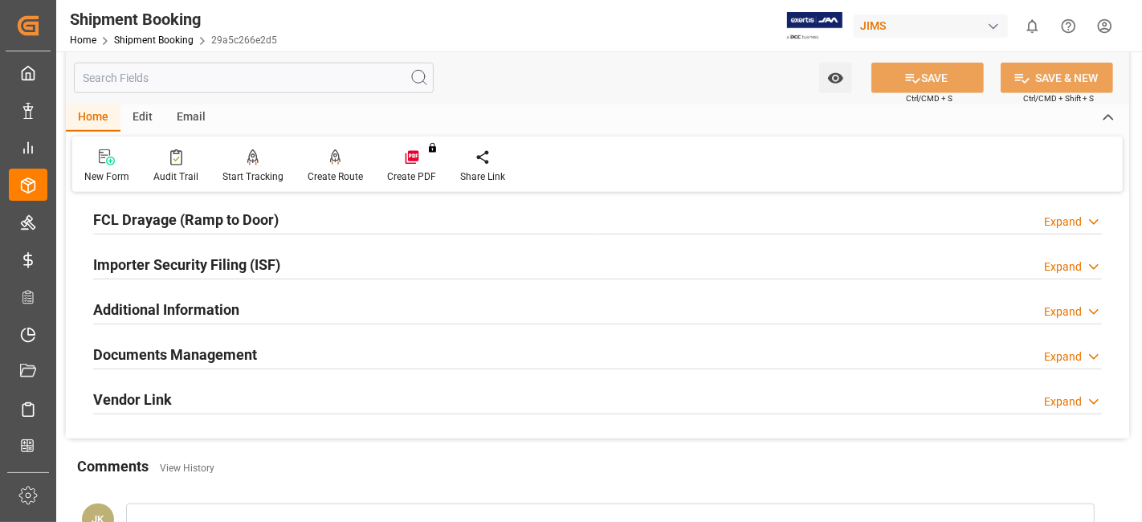
click at [349, 354] on div "Documents Management Expand" at bounding box center [597, 353] width 1009 height 31
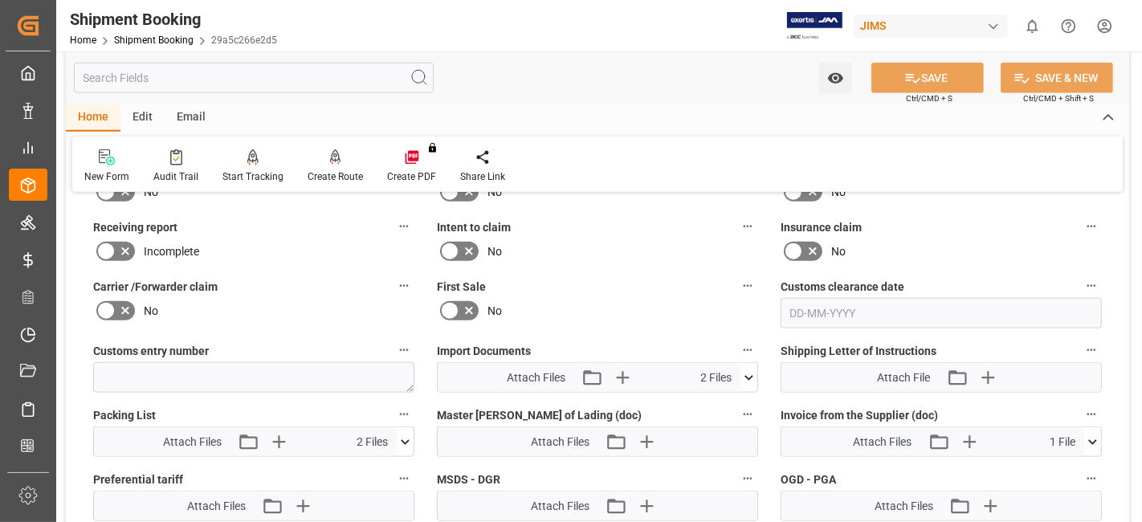
scroll to position [1415, 0]
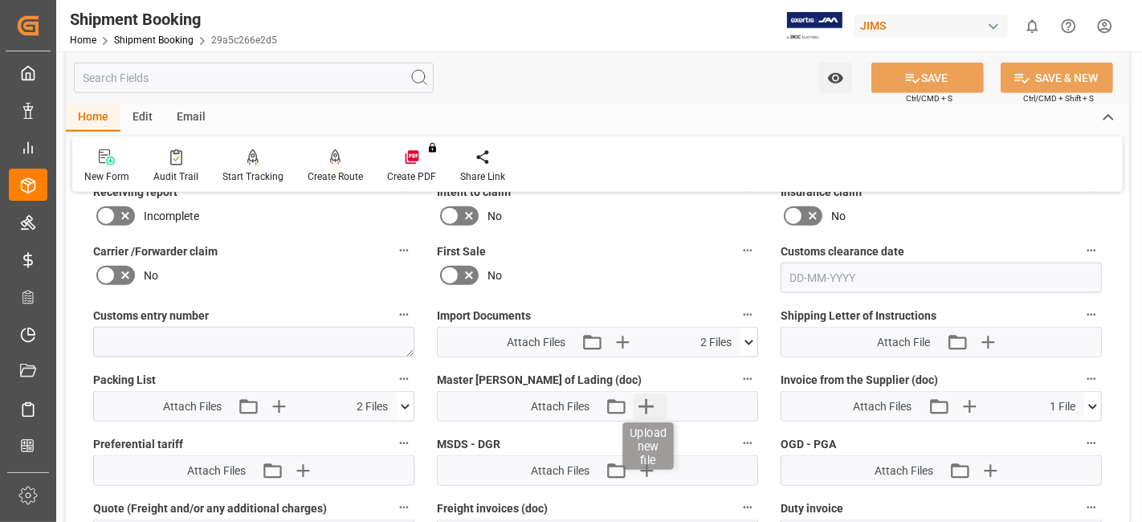
click at [654, 406] on icon "button" at bounding box center [647, 407] width 26 height 26
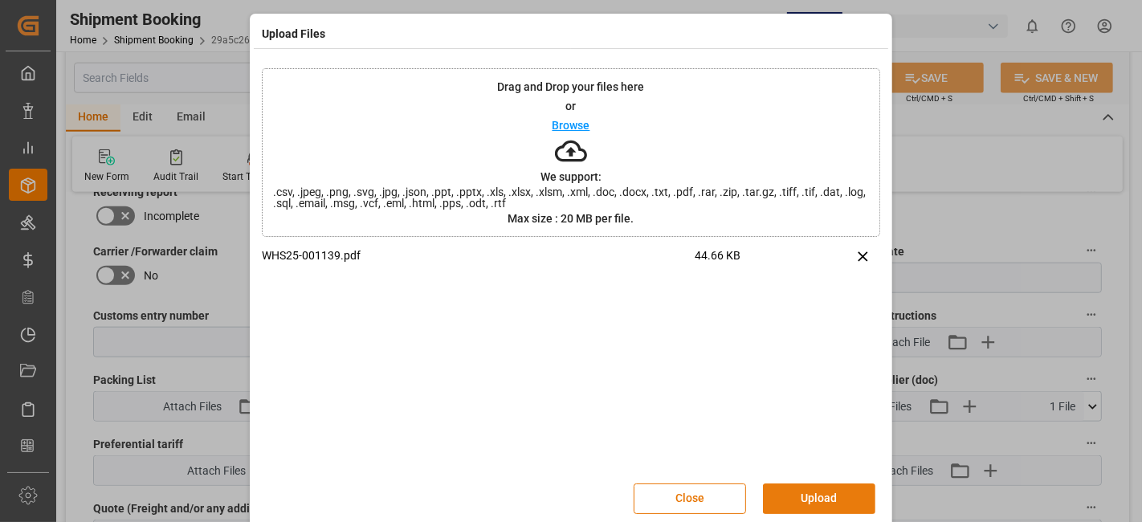
click at [814, 489] on button "Upload" at bounding box center [819, 498] width 112 height 31
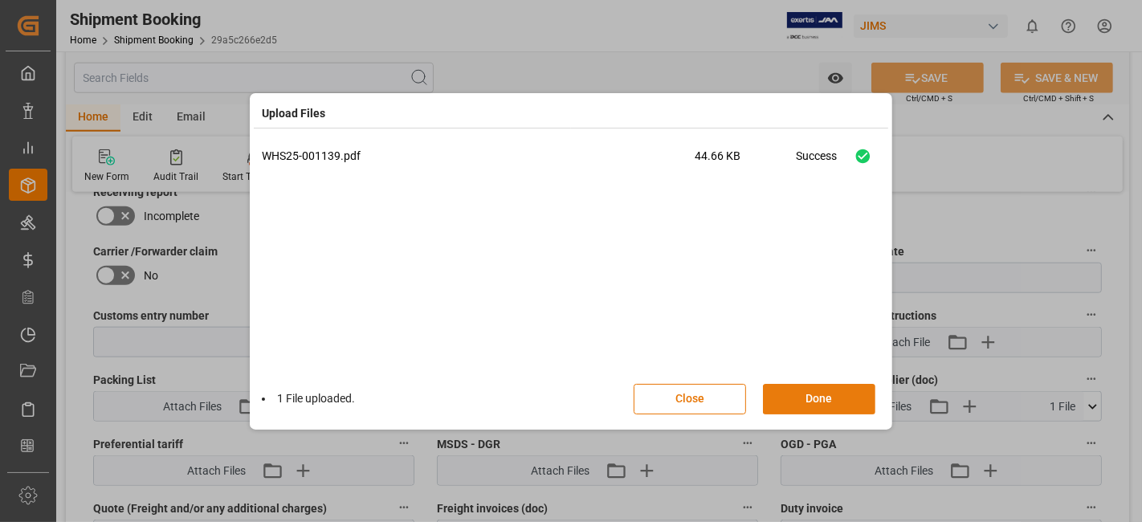
click at [812, 392] on button "Done" at bounding box center [819, 399] width 112 height 31
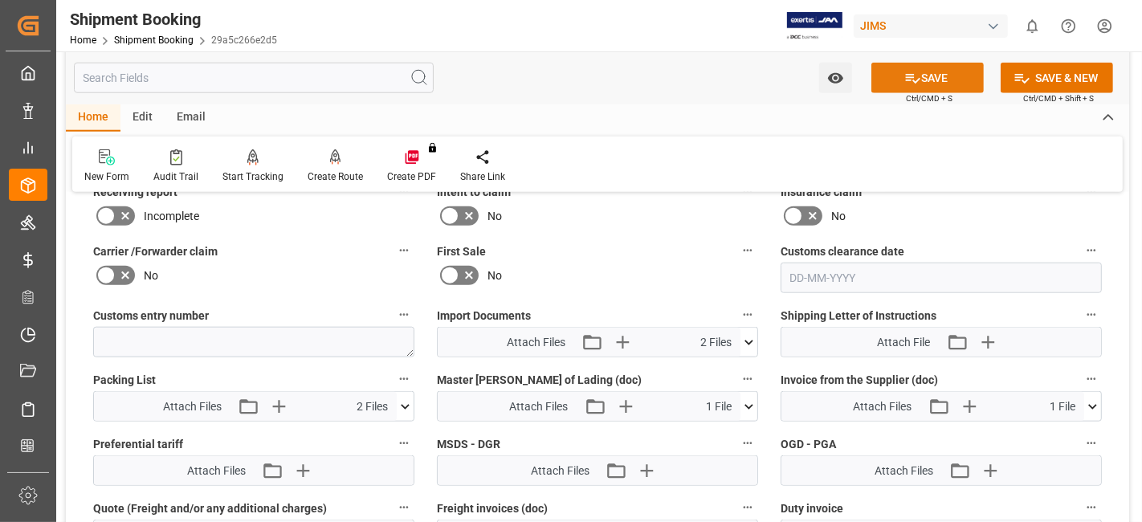
click at [906, 80] on icon at bounding box center [913, 79] width 14 height 10
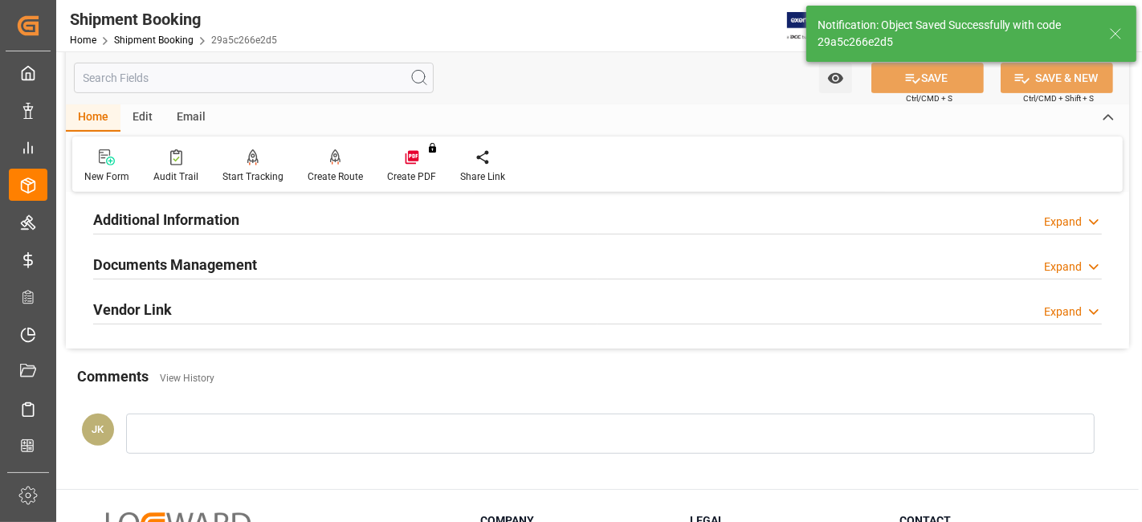
scroll to position [501, 0]
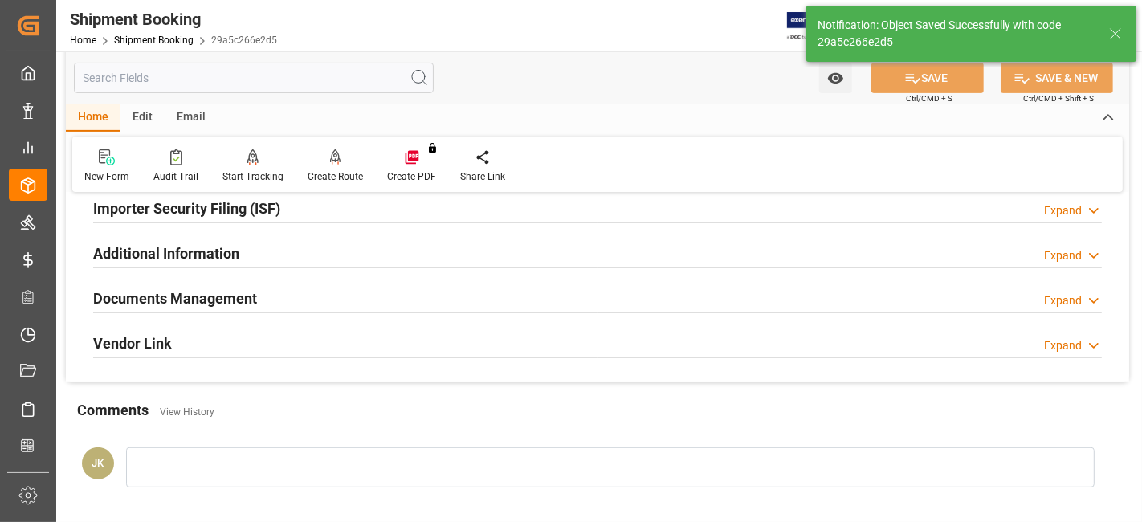
click at [316, 304] on div "Documents Management Expand" at bounding box center [597, 297] width 1009 height 31
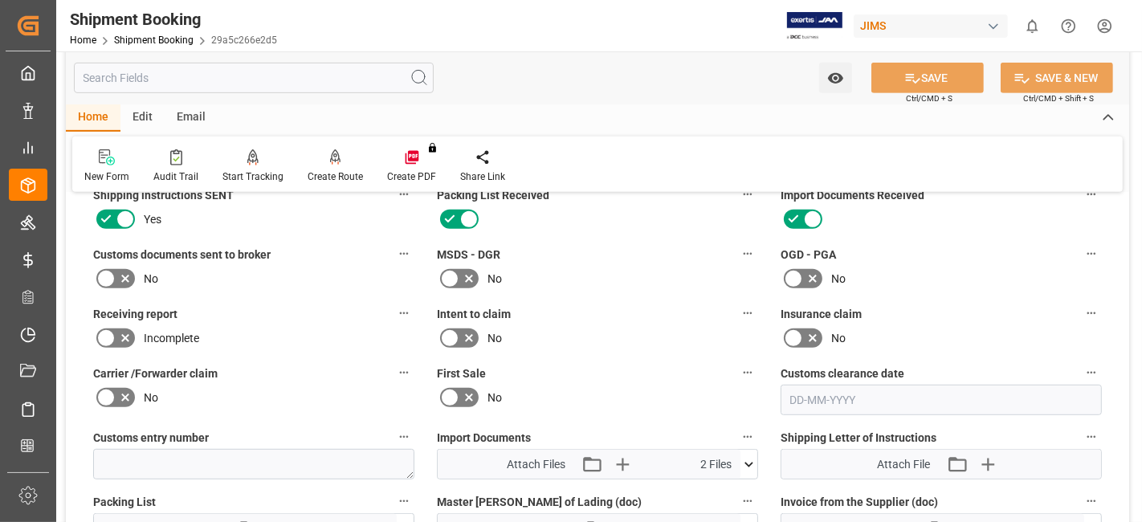
scroll to position [679, 0]
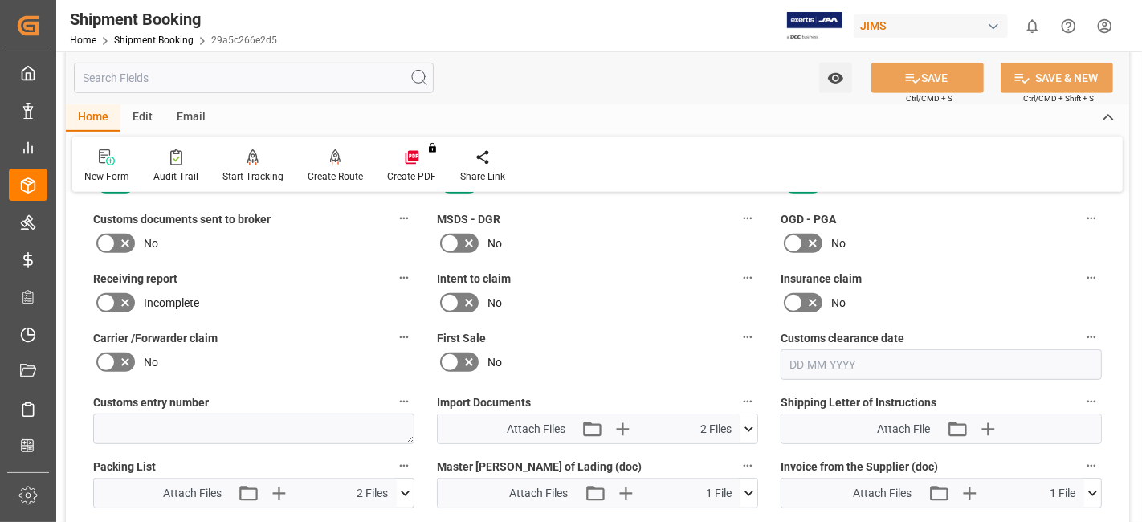
click at [745, 425] on icon at bounding box center [749, 429] width 17 height 17
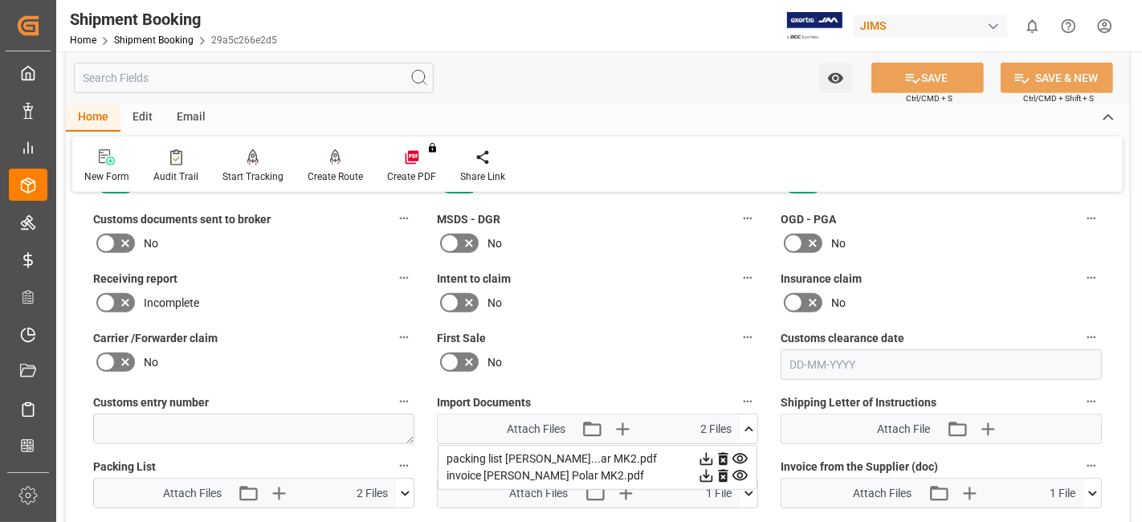
click at [708, 451] on icon at bounding box center [706, 459] width 17 height 17
click at [707, 470] on icon at bounding box center [706, 476] width 13 height 13
click at [1095, 491] on icon at bounding box center [1092, 493] width 9 height 5
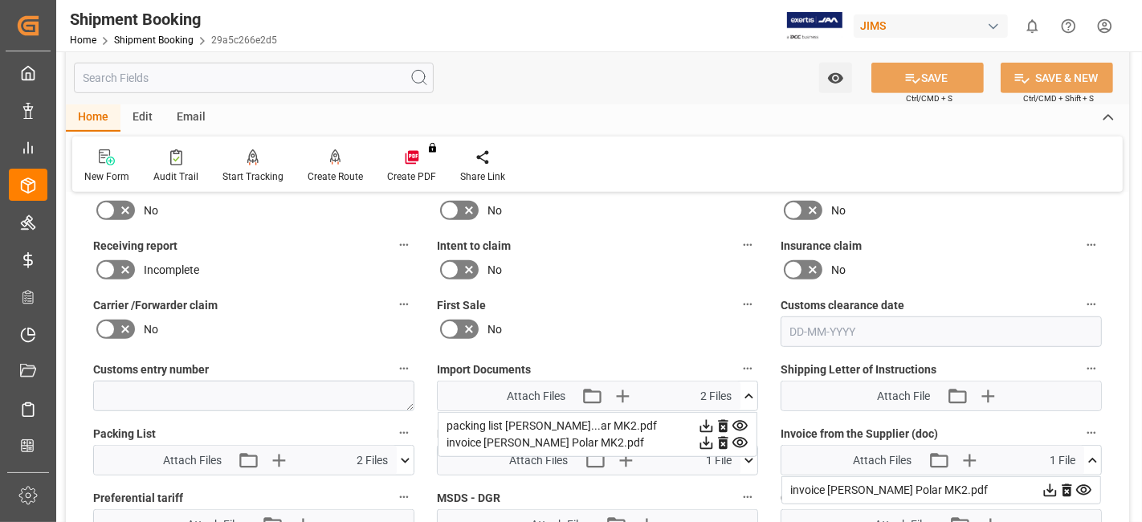
scroll to position [716, 0]
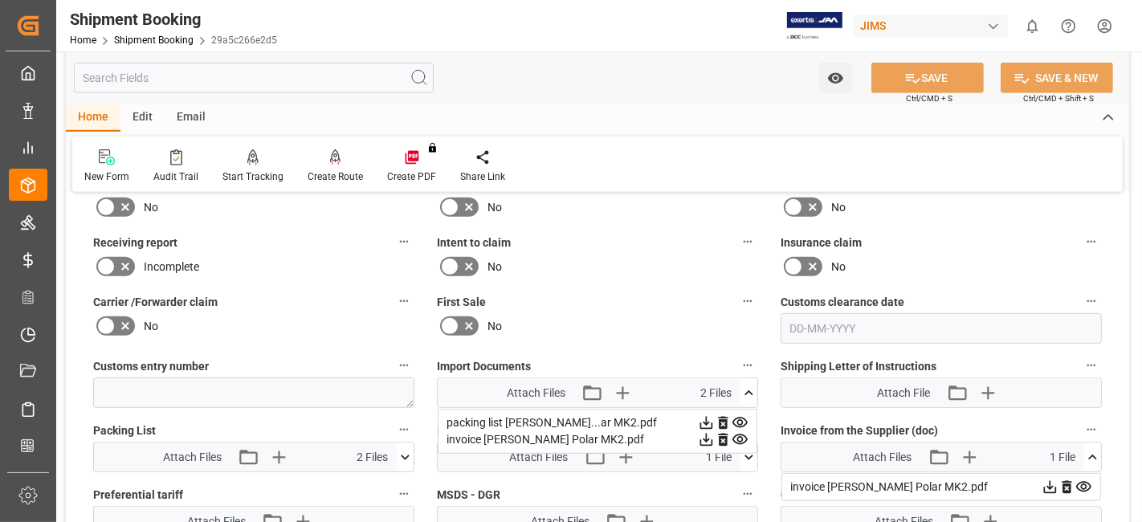
click at [404, 455] on icon at bounding box center [405, 457] width 9 height 5
click at [256, 320] on div "No" at bounding box center [253, 326] width 321 height 26
click at [291, 317] on div "No" at bounding box center [253, 326] width 321 height 26
click at [750, 390] on icon at bounding box center [749, 392] width 9 height 5
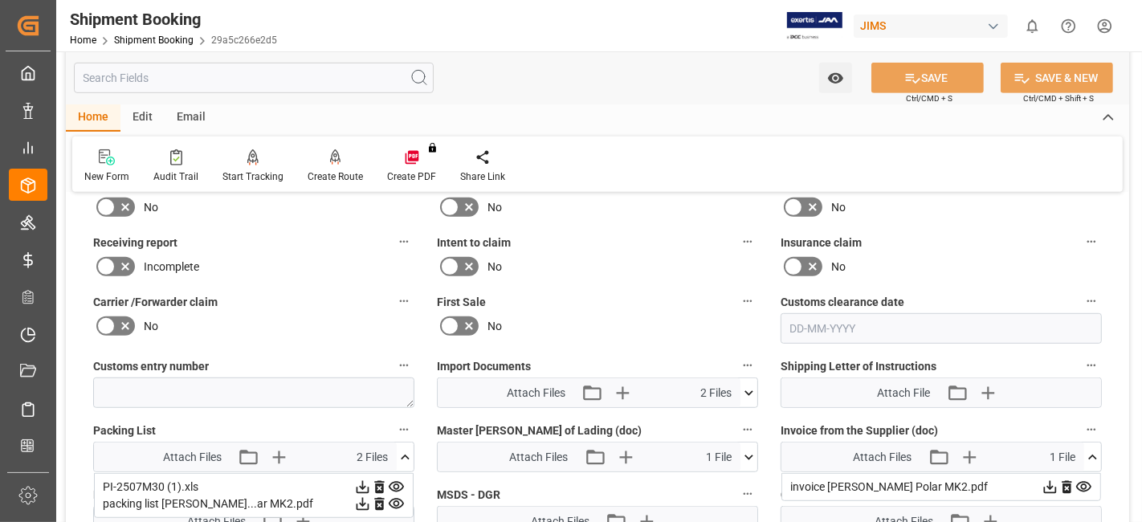
click at [403, 449] on icon at bounding box center [405, 457] width 17 height 17
click at [1089, 454] on icon at bounding box center [1092, 457] width 17 height 17
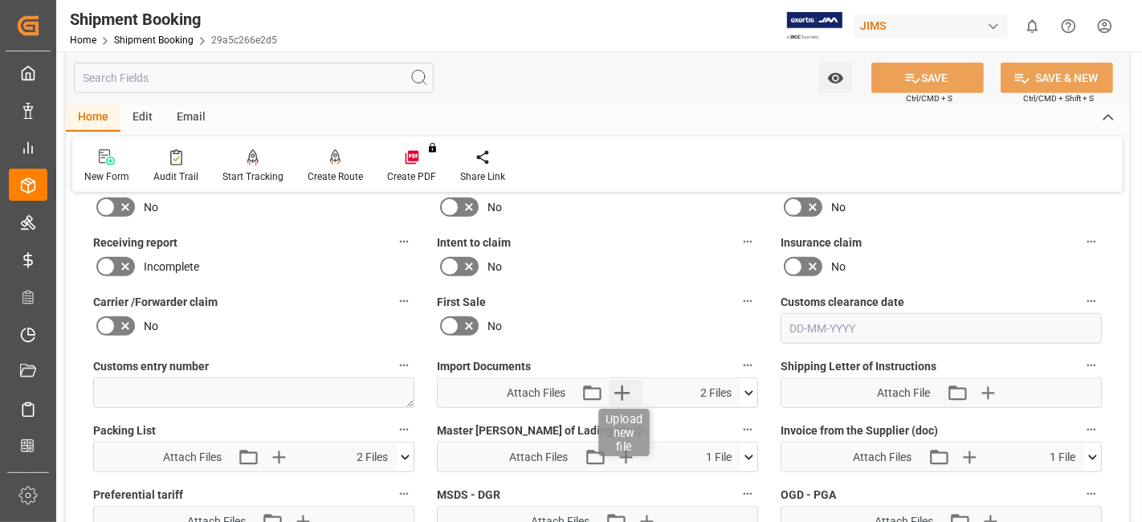
click at [629, 390] on icon "button" at bounding box center [623, 393] width 26 height 26
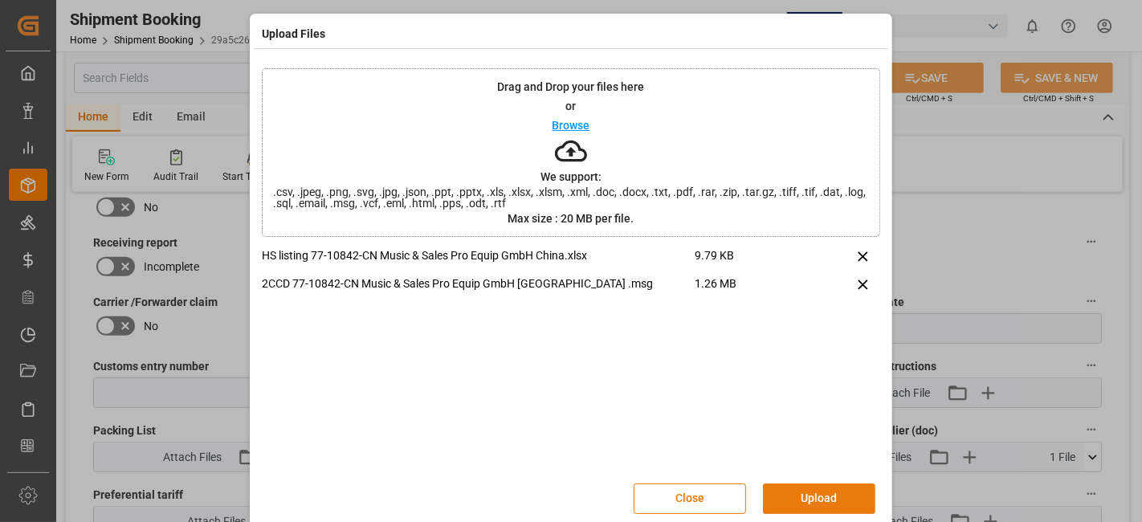
click at [818, 492] on button "Upload" at bounding box center [819, 498] width 112 height 31
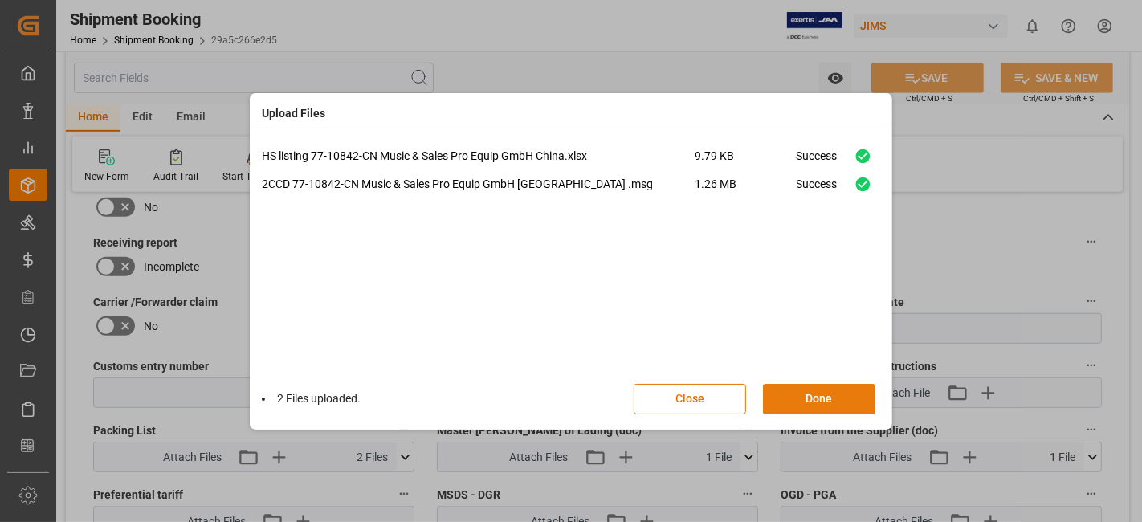
click at [802, 401] on button "Done" at bounding box center [819, 399] width 112 height 31
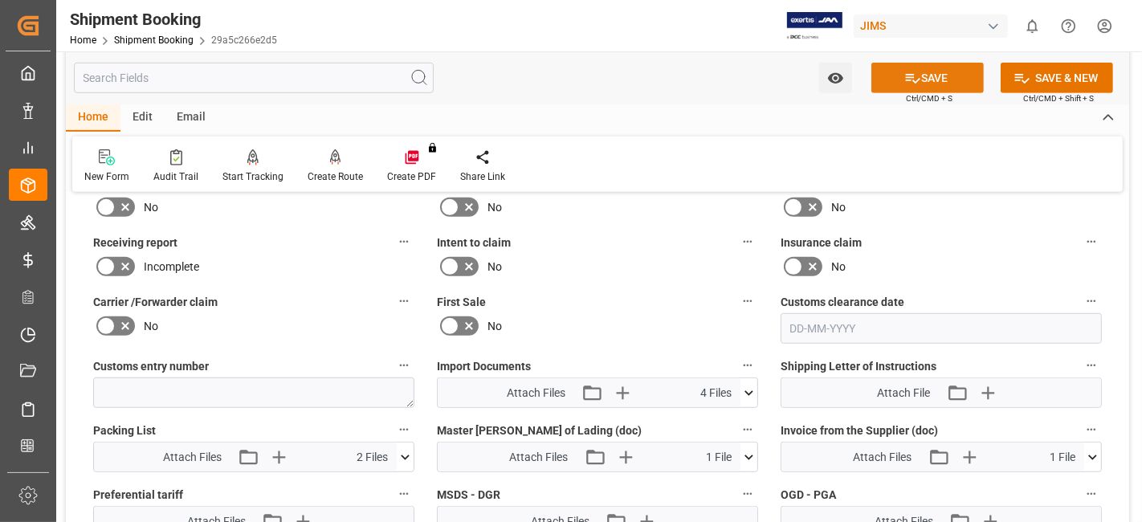
click at [904, 78] on icon at bounding box center [912, 78] width 17 height 17
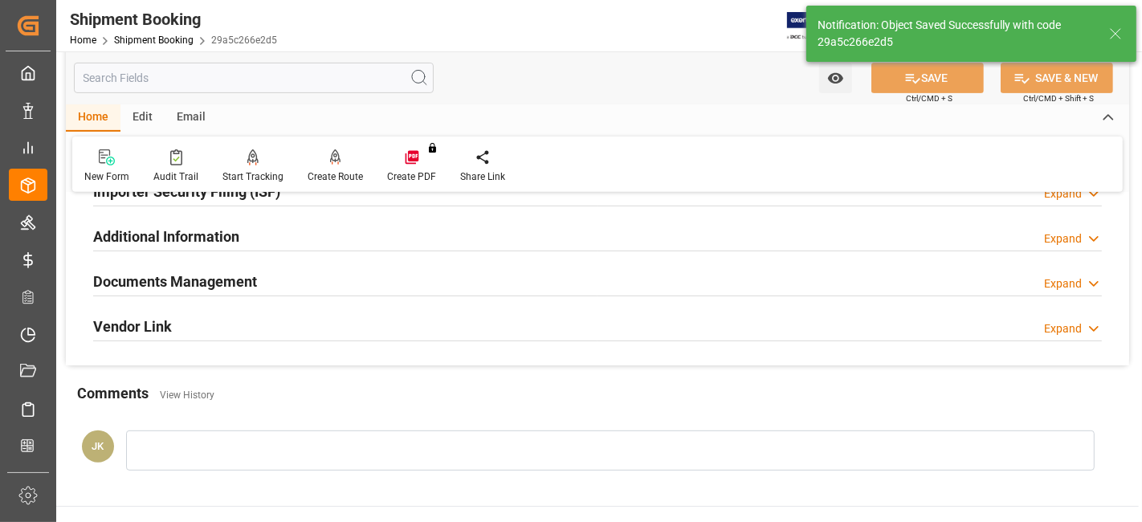
scroll to position [466, 0]
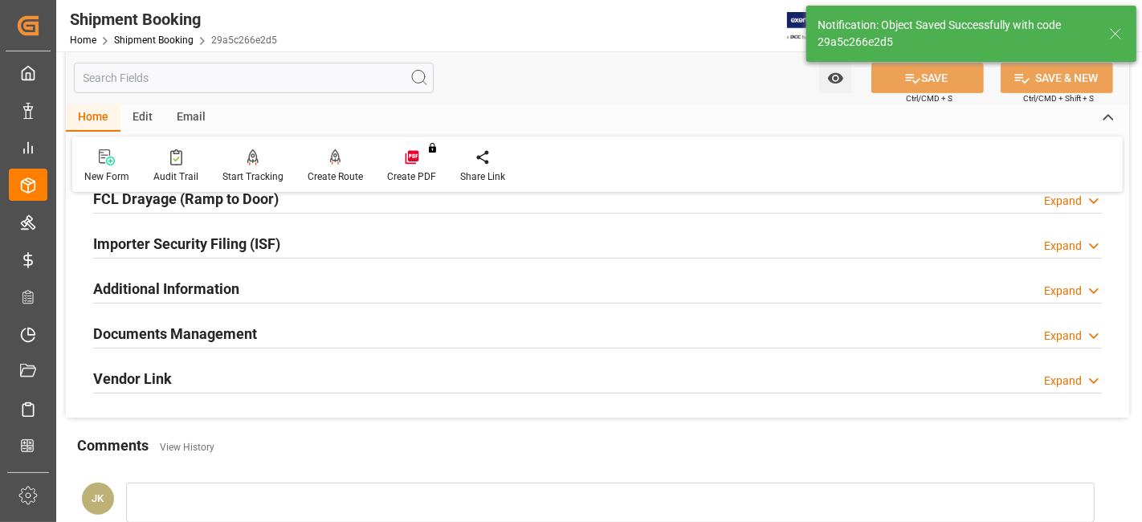
click at [175, 333] on h2 "Documents Management" at bounding box center [175, 334] width 164 height 22
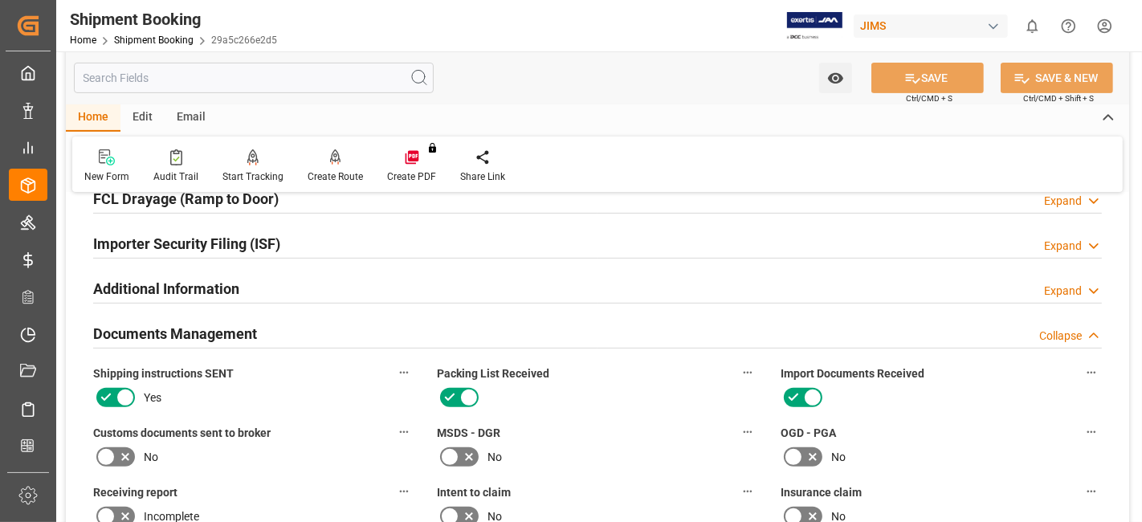
click at [120, 451] on icon at bounding box center [125, 456] width 19 height 19
click at [0, 0] on input "checkbox" at bounding box center [0, 0] width 0 height 0
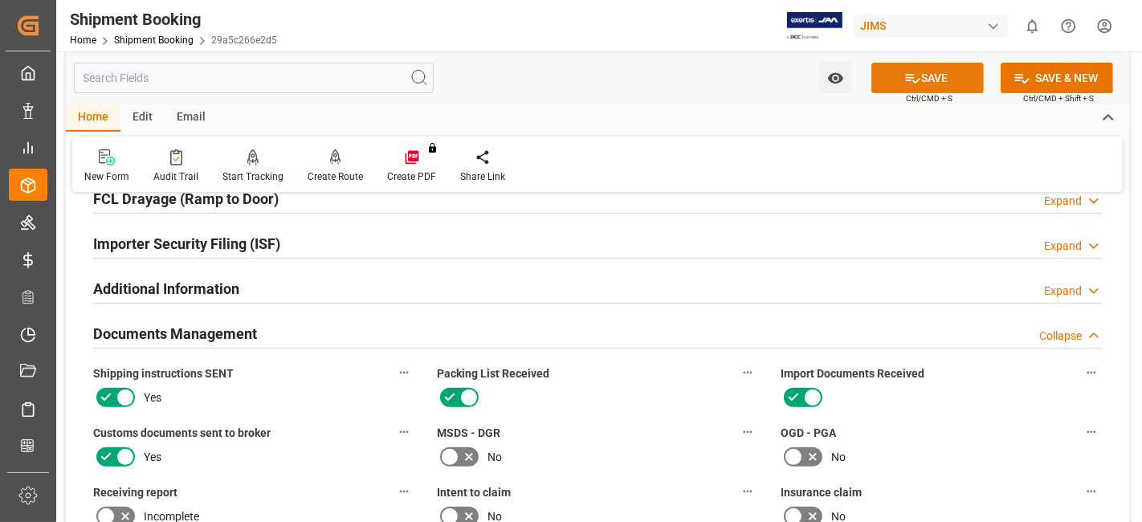
click at [904, 78] on icon at bounding box center [912, 78] width 17 height 17
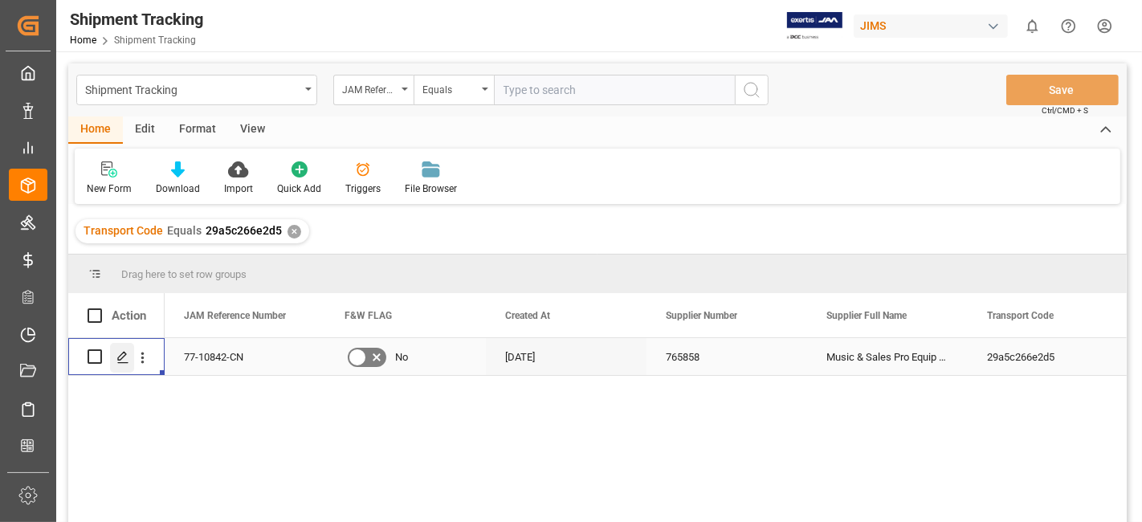
click at [124, 361] on icon "Press SPACE to select this row." at bounding box center [122, 357] width 13 height 13
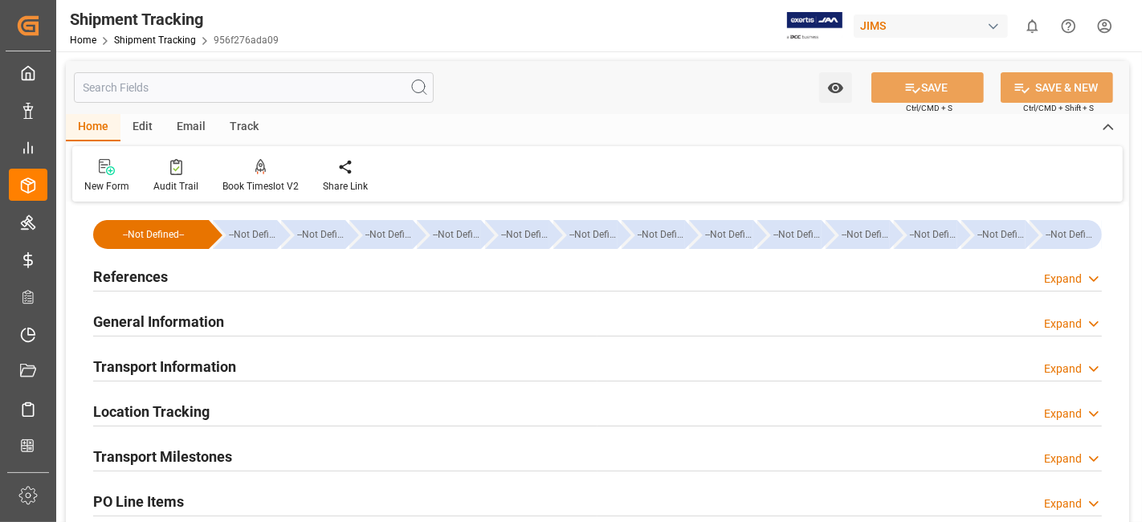
type input "15-09-2025 00:00"
type input "18-09-2025 00:00"
type input "27-09-2025 00:00"
type input "26-10-2025"
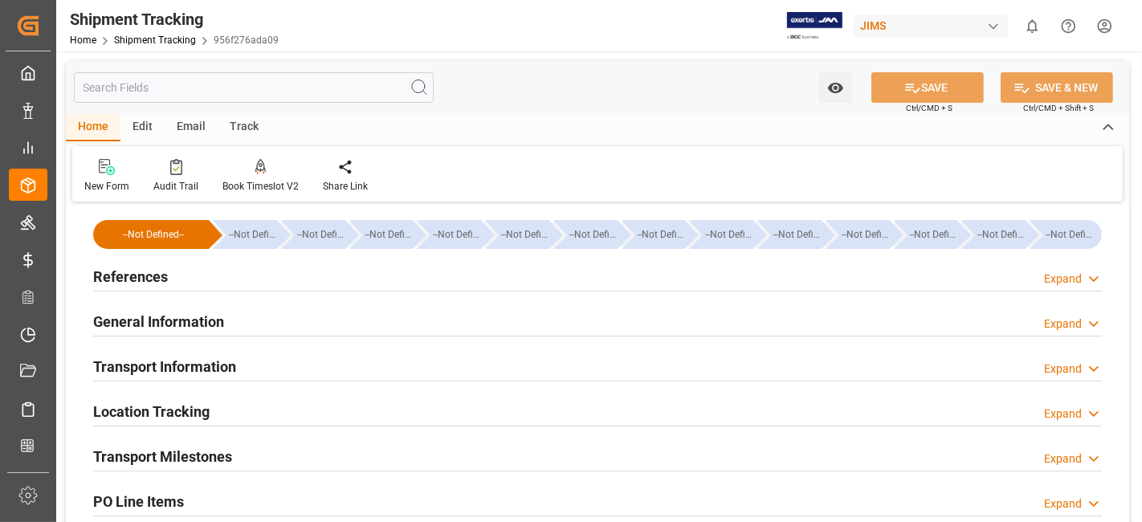
type input "24-10-2025 00:00"
click at [287, 443] on div "Transport Milestones Expand" at bounding box center [597, 455] width 1009 height 31
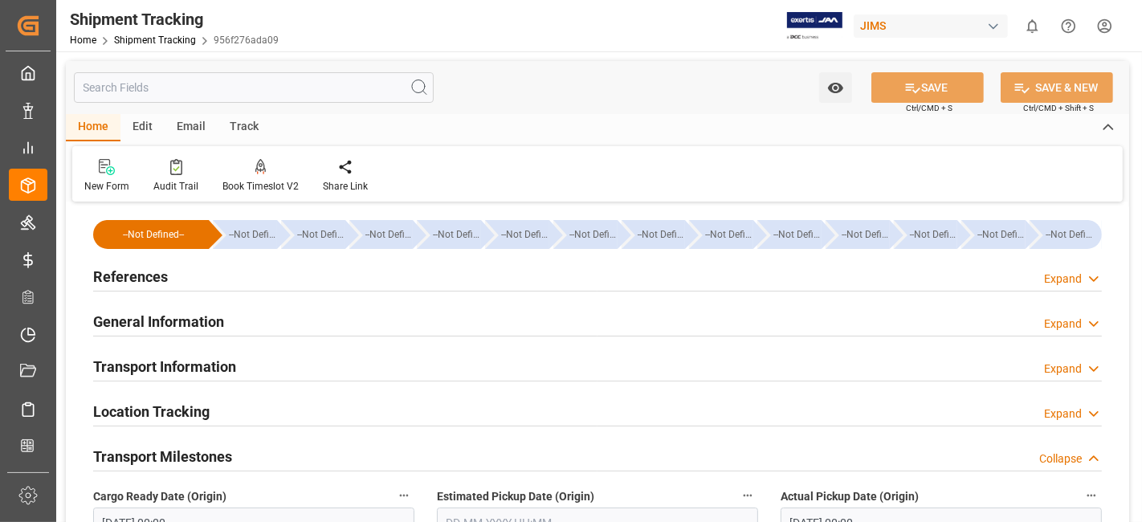
click at [165, 276] on h2 "References" at bounding box center [130, 277] width 75 height 22
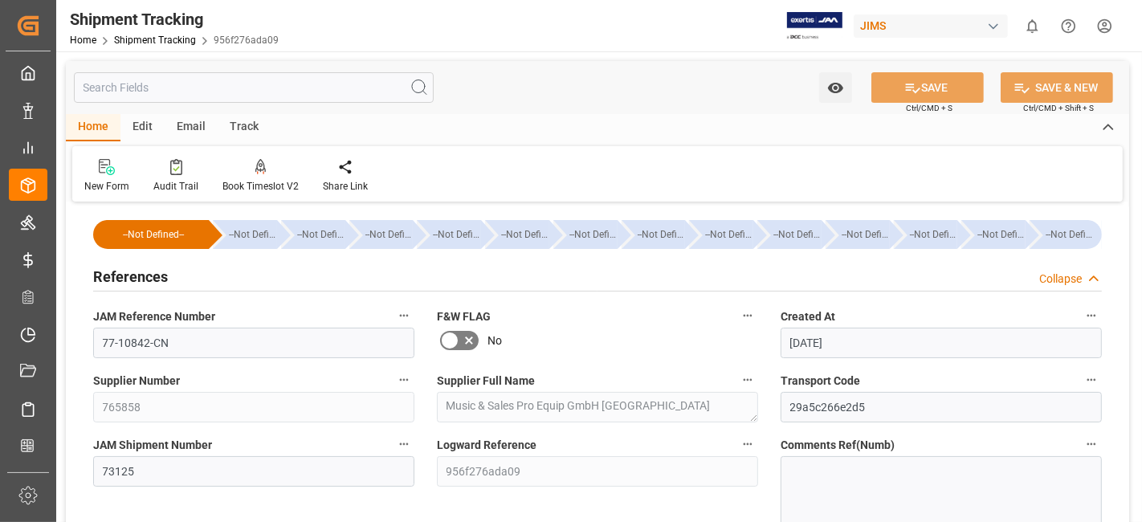
click at [165, 276] on h2 "References" at bounding box center [130, 277] width 75 height 22
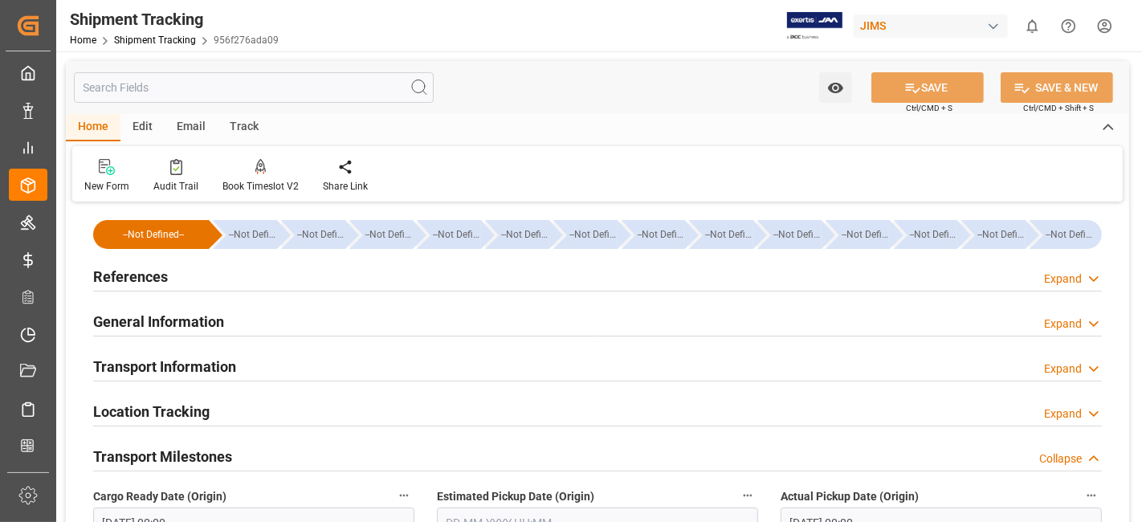
drag, startPoint x: 156, startPoint y: 273, endPoint x: 190, endPoint y: 324, distance: 61.3
click at [156, 273] on h2 "References" at bounding box center [130, 277] width 75 height 22
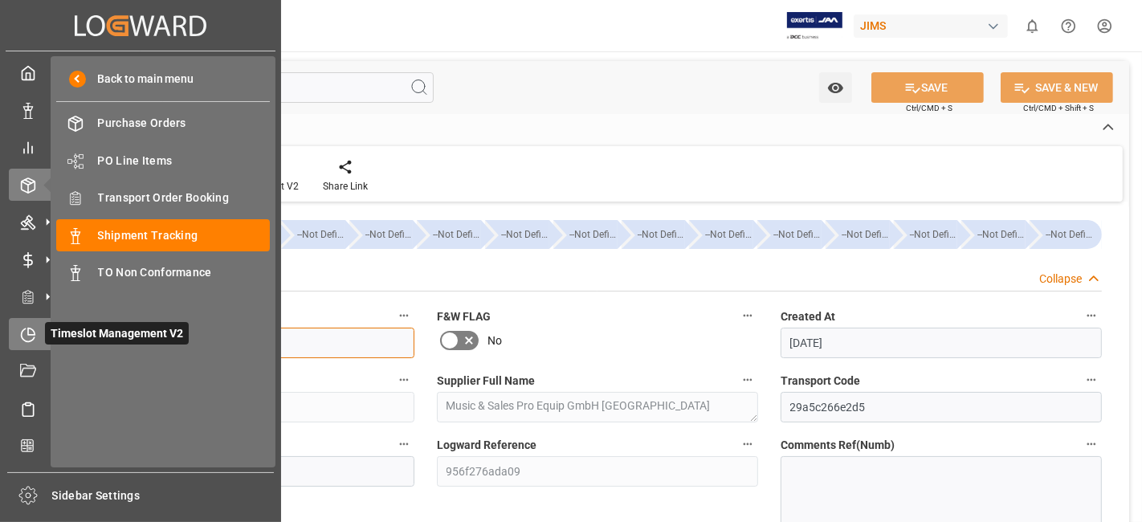
drag, startPoint x: 138, startPoint y: 333, endPoint x: 14, endPoint y: 338, distance: 124.6
click at [47, 336] on div "Created by potrace 1.15, written by Peter Selinger 2001-2017 Created by potrace…" at bounding box center [571, 261] width 1142 height 522
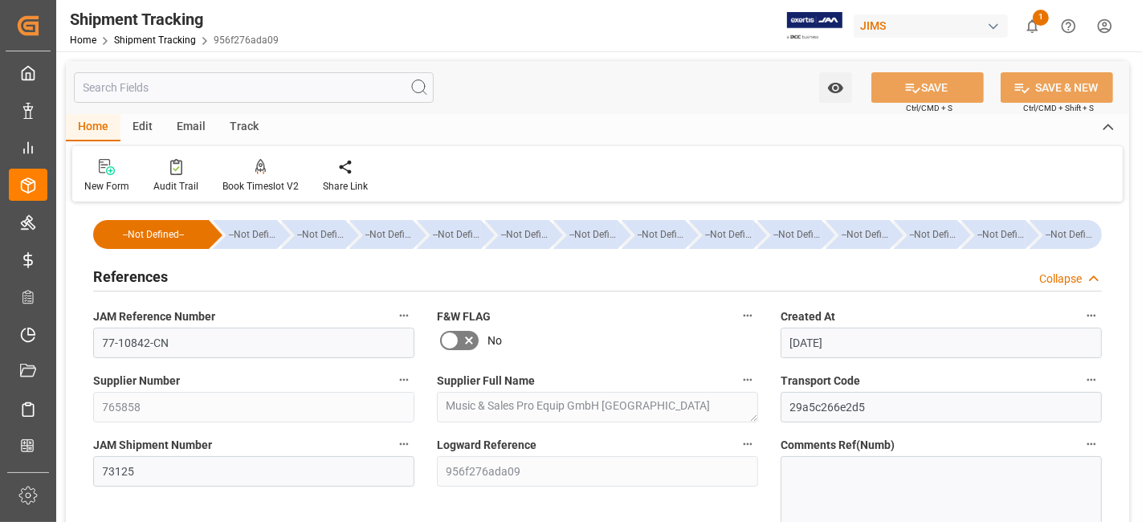
click at [159, 272] on h2 "References" at bounding box center [130, 277] width 75 height 22
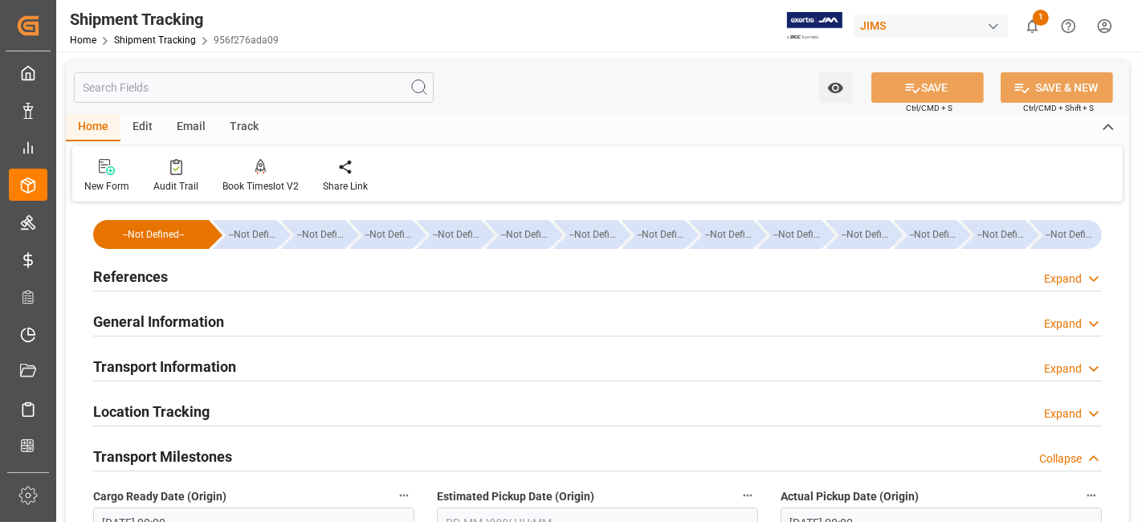
click at [167, 455] on h2 "Transport Milestones" at bounding box center [162, 457] width 139 height 22
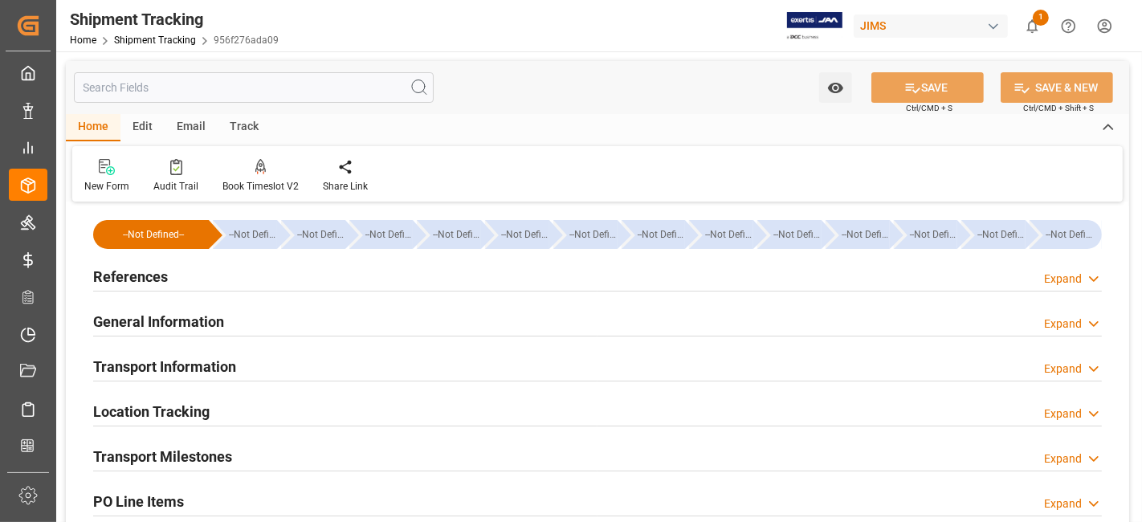
scroll to position [35, 0]
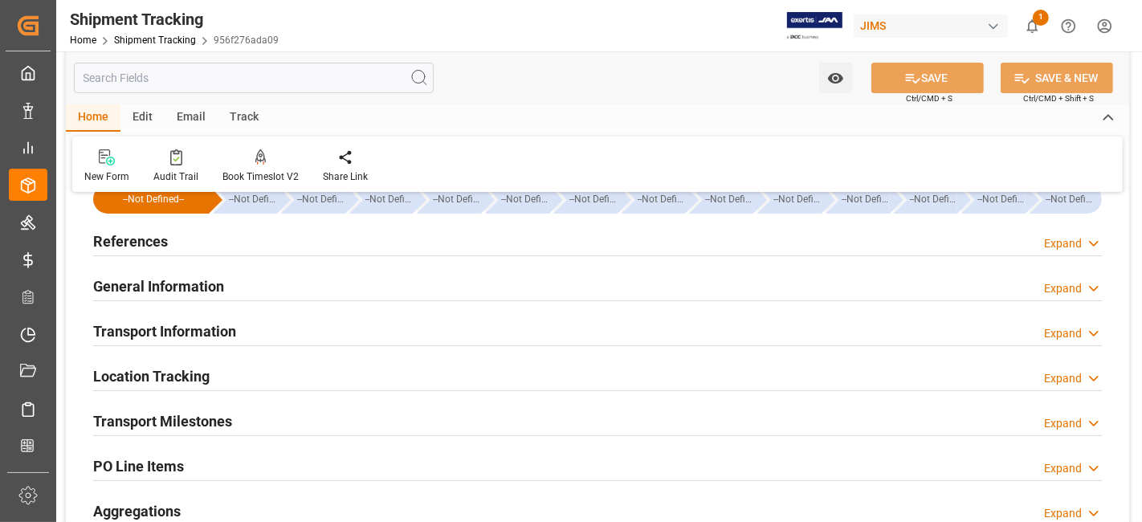
click at [179, 313] on div "Transport Information Expand" at bounding box center [597, 331] width 1031 height 45
click at [179, 329] on h2 "Transport Information" at bounding box center [164, 331] width 143 height 22
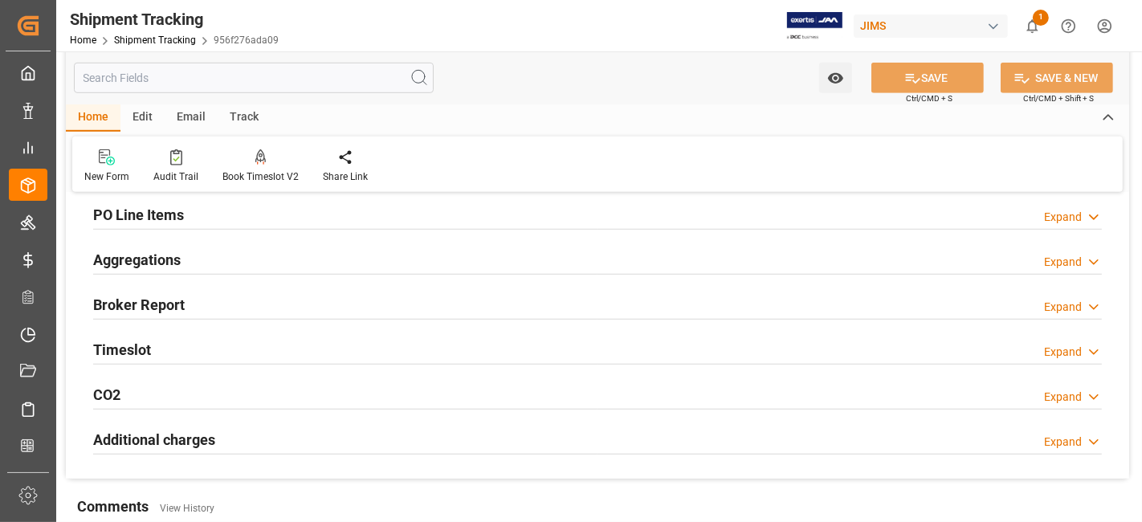
scroll to position [928, 0]
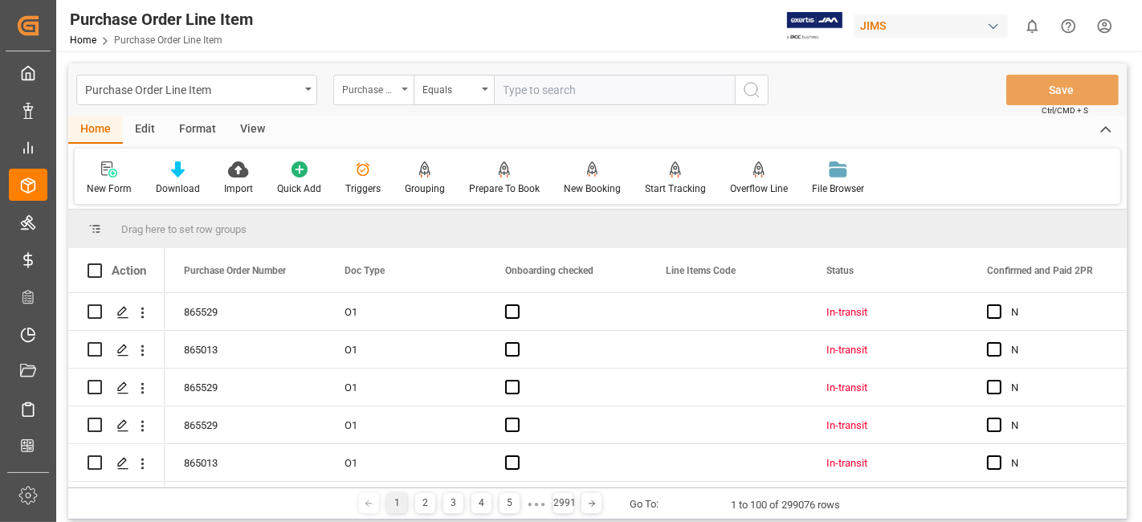
click at [402, 86] on div "Purchase Order Number" at bounding box center [373, 90] width 80 height 31
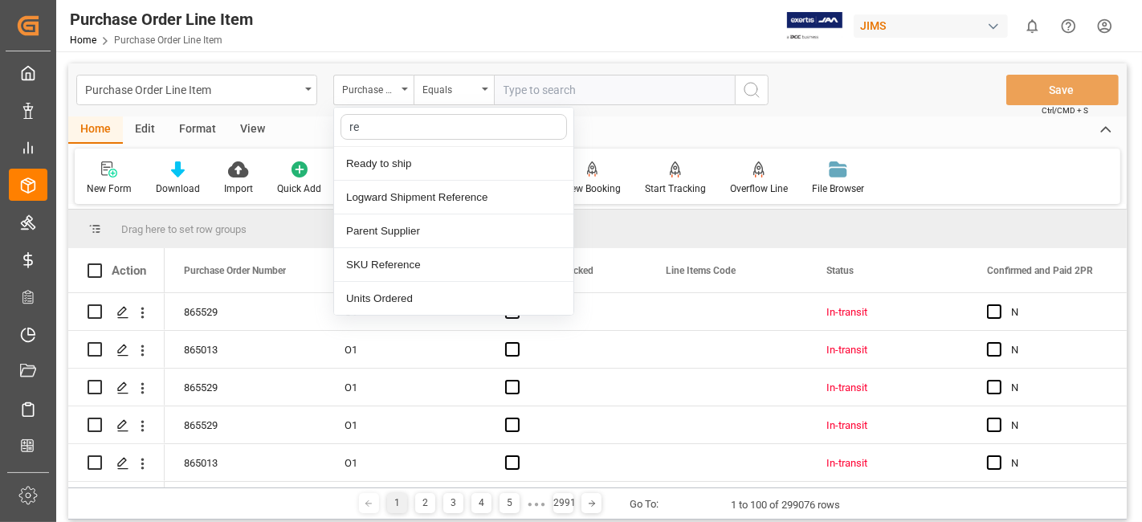
type input "ref"
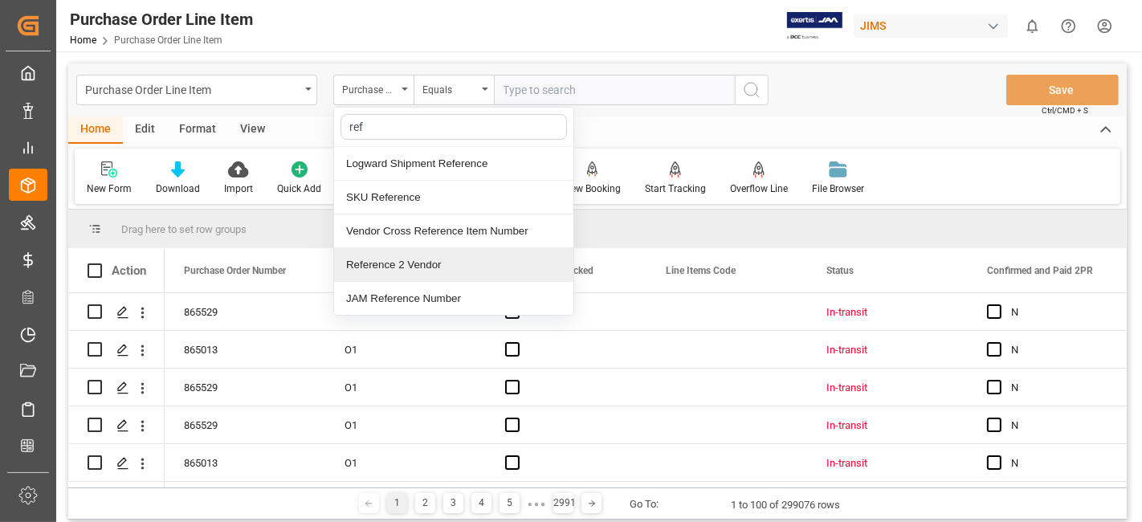
click at [402, 263] on div "Reference 2 Vendor" at bounding box center [453, 265] width 239 height 34
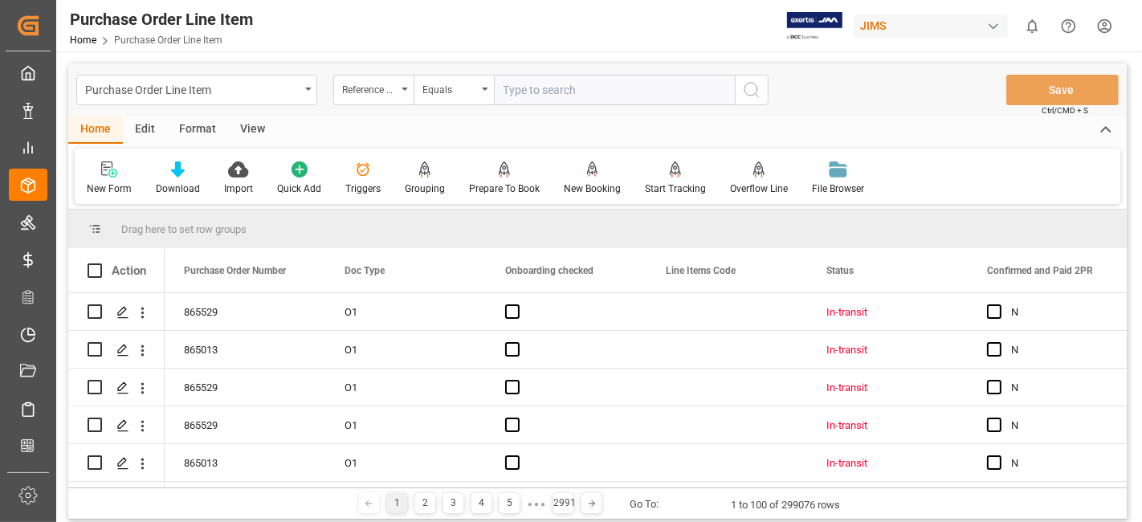
click at [546, 93] on input "text" at bounding box center [614, 90] width 241 height 31
paste input "77-10842-CN"
type input "77-10842-CN"
click at [758, 93] on icon "search button" at bounding box center [751, 89] width 19 height 19
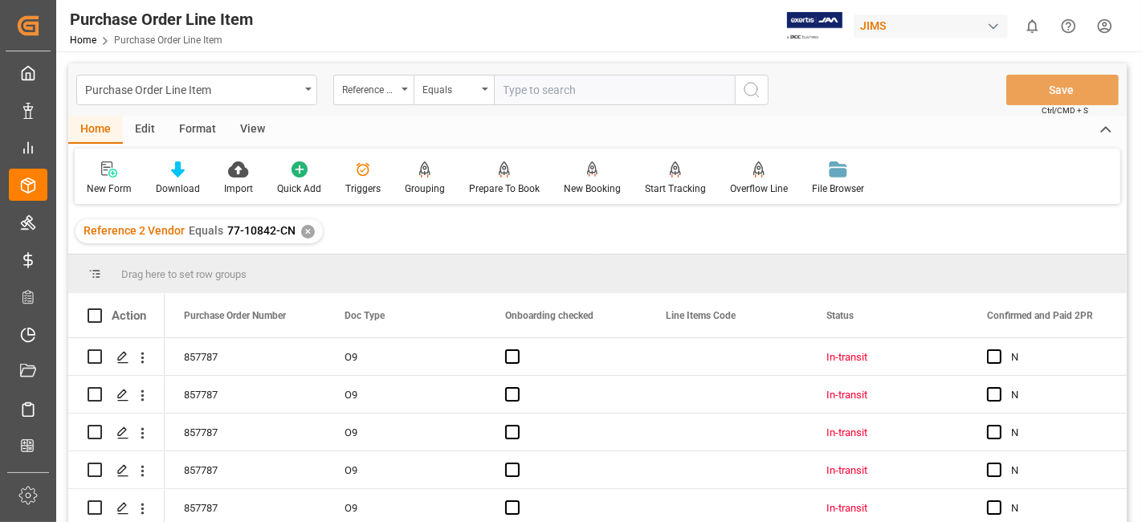
click at [254, 129] on div "View" at bounding box center [252, 129] width 49 height 27
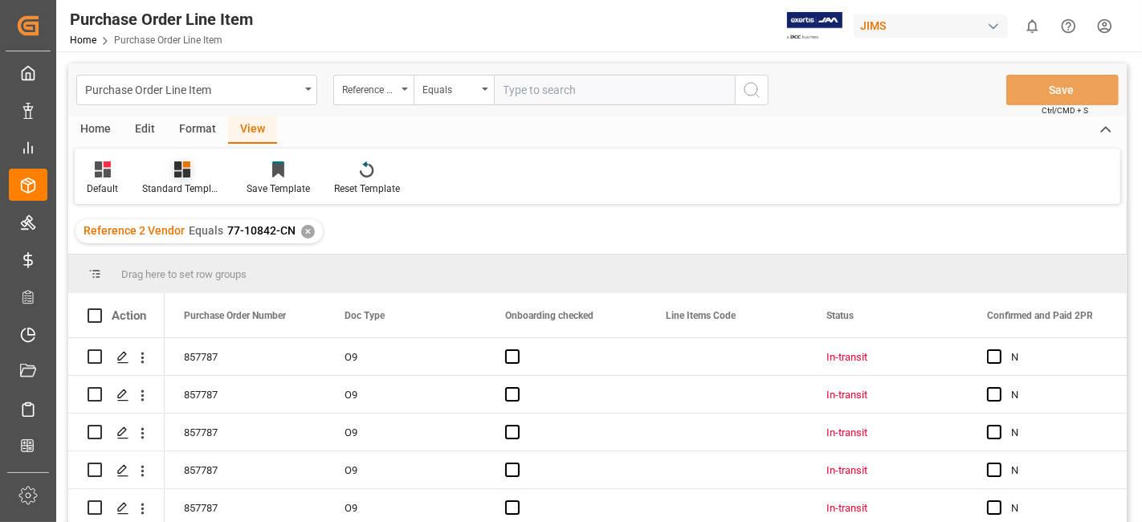
click at [194, 167] on div at bounding box center [182, 169] width 80 height 17
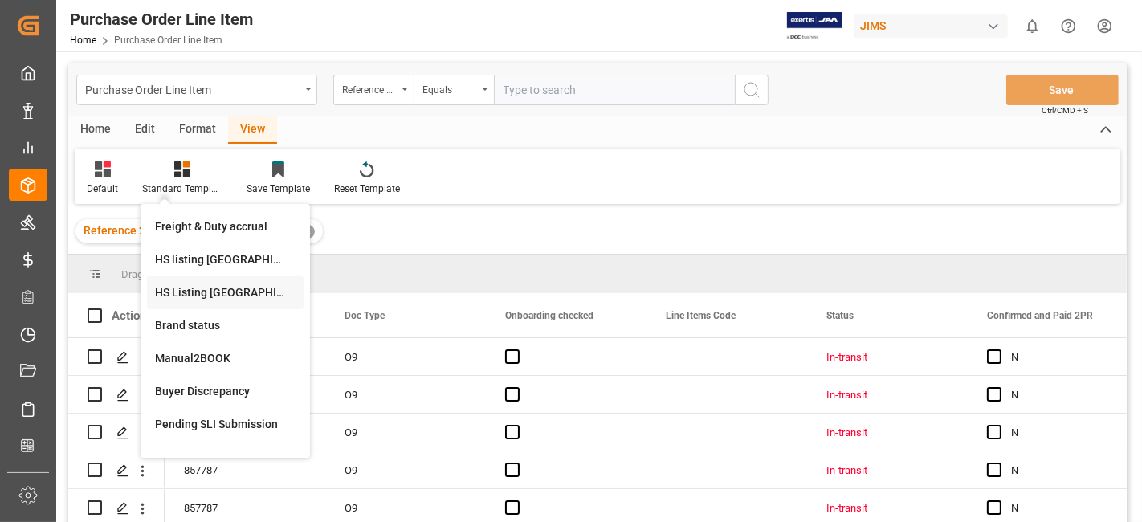
click at [226, 286] on div "HS Listing CANADA" at bounding box center [225, 292] width 141 height 17
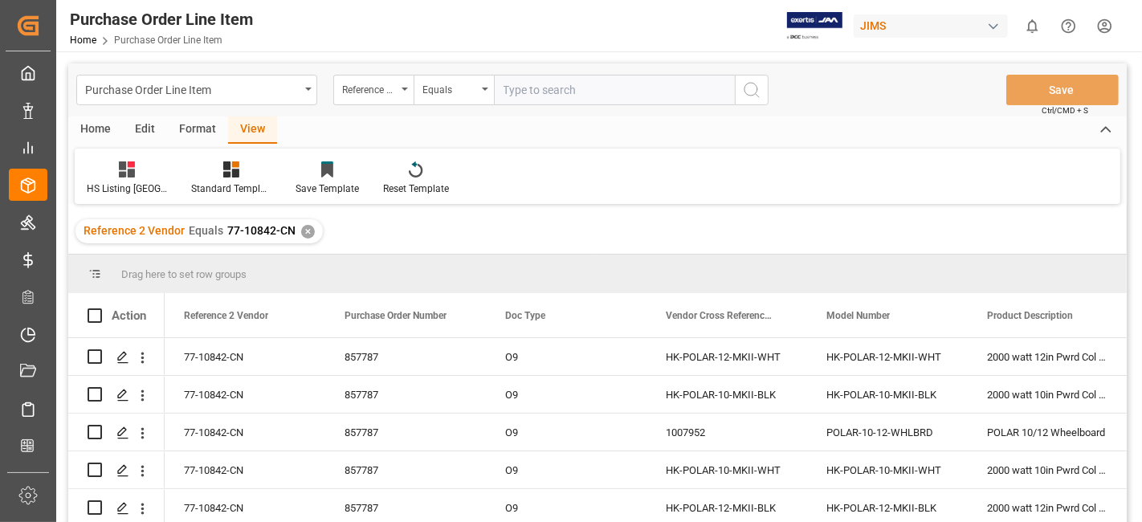
click at [92, 121] on div "Home" at bounding box center [95, 129] width 55 height 27
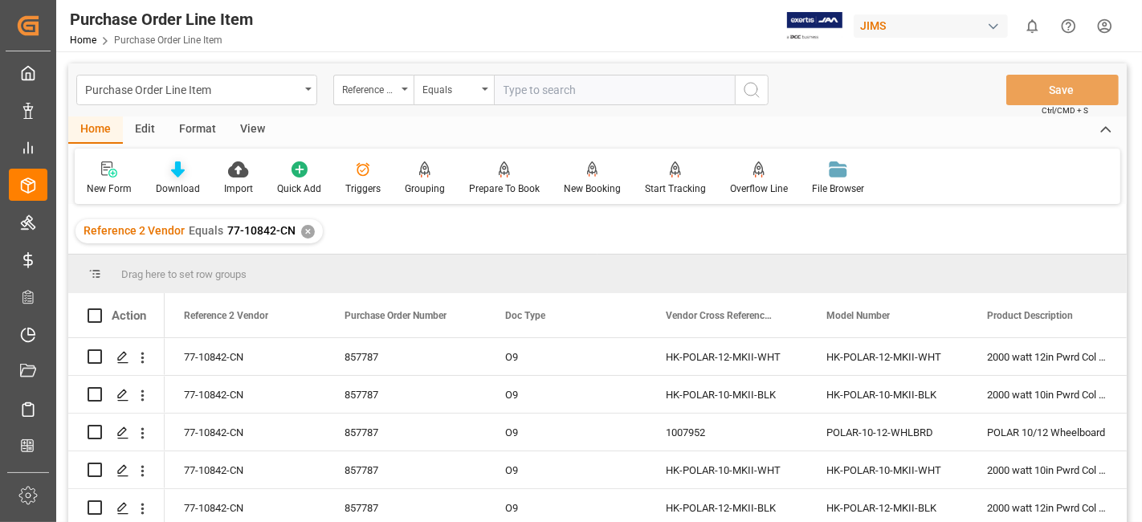
click at [184, 185] on div "Download" at bounding box center [178, 189] width 44 height 14
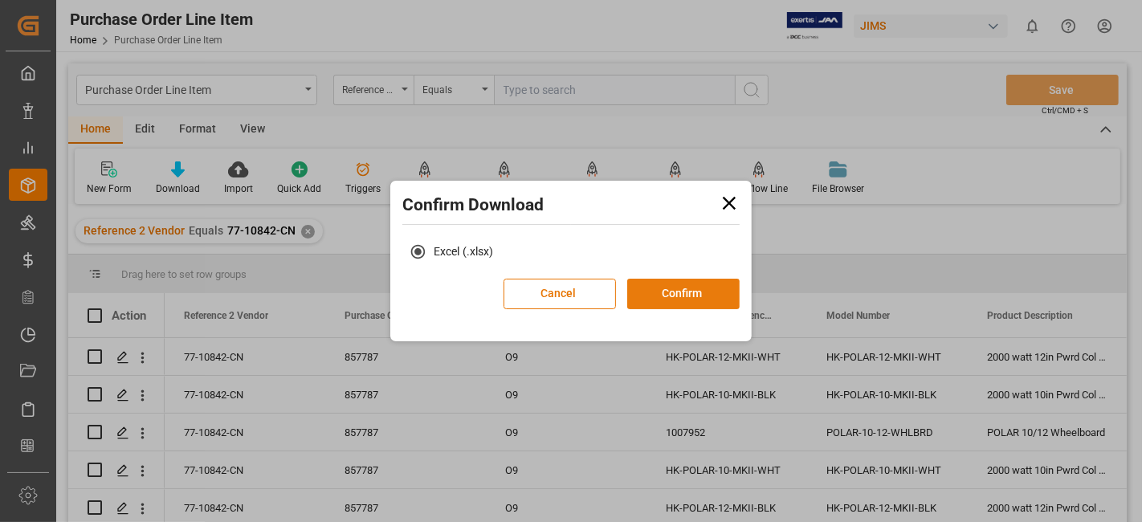
click at [679, 297] on button "Confirm" at bounding box center [683, 294] width 112 height 31
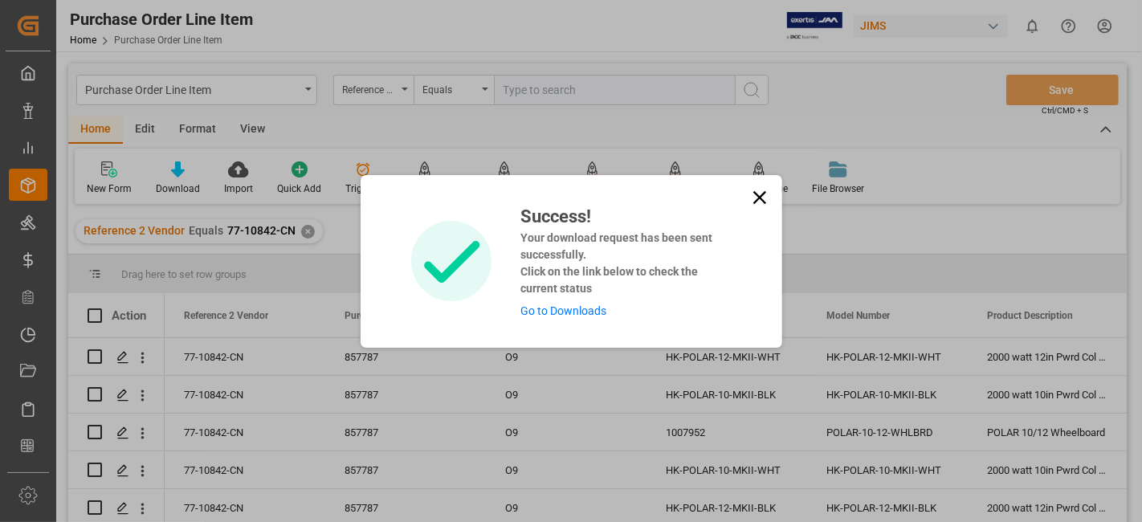
click at [569, 313] on link "Go to Downloads" at bounding box center [563, 310] width 86 height 13
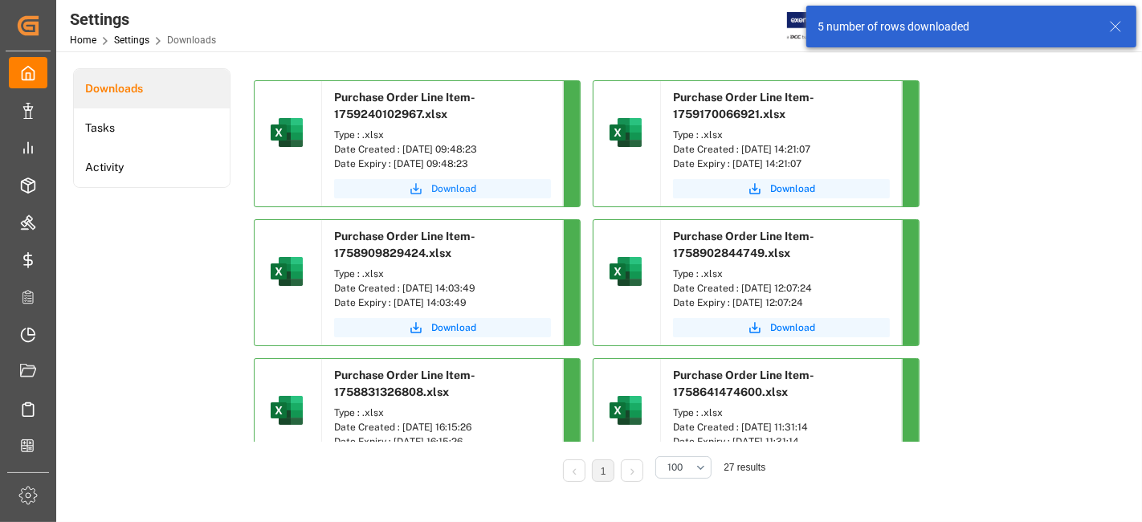
click at [465, 196] on button "Download" at bounding box center [442, 188] width 217 height 19
